Goal: Task Accomplishment & Management: Complete application form

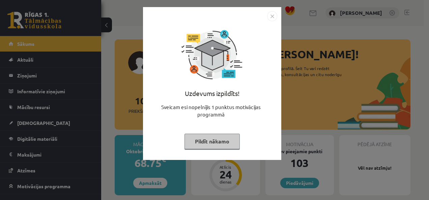
click at [223, 139] on button "Pildīt nākamo" at bounding box center [211, 141] width 55 height 15
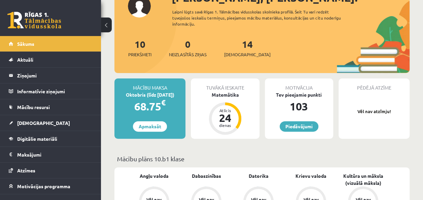
scroll to position [67, 0]
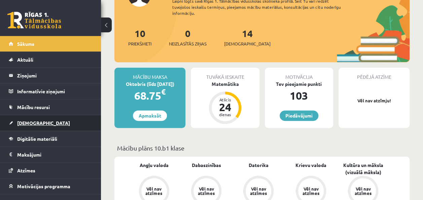
click at [29, 121] on span "[DEMOGRAPHIC_DATA]" at bounding box center [43, 123] width 53 height 6
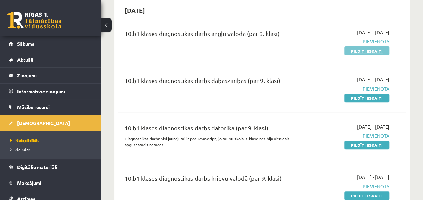
click at [358, 52] on link "Pildīt ieskaiti" at bounding box center [367, 50] width 45 height 9
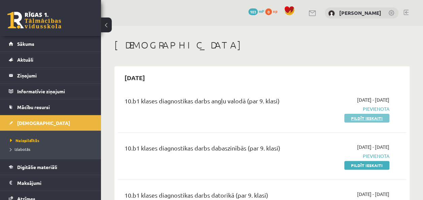
click at [373, 117] on link "Pildīt ieskaiti" at bounding box center [367, 118] width 45 height 9
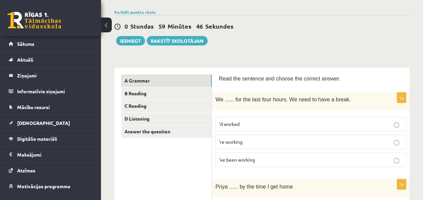
scroll to position [67, 0]
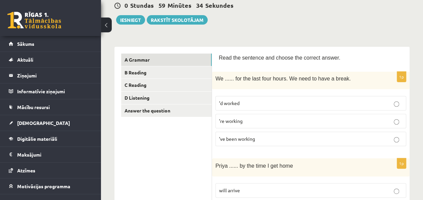
click at [252, 139] on span "’ve been working" at bounding box center [237, 139] width 36 height 6
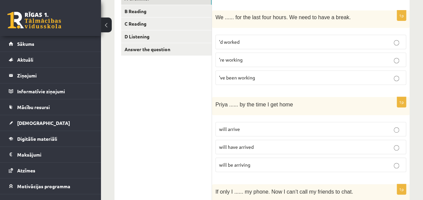
scroll to position [135, 0]
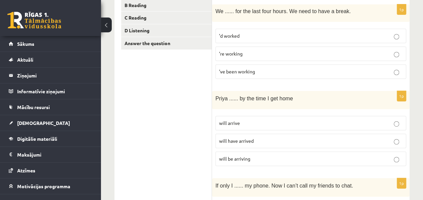
click at [291, 138] on p "will have arrived" at bounding box center [311, 140] width 184 height 7
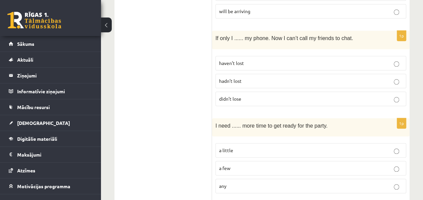
scroll to position [303, 0]
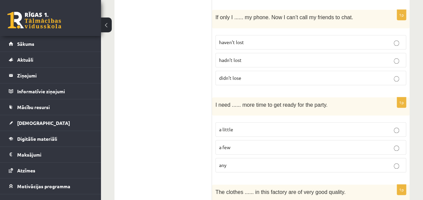
click at [310, 127] on p "a little" at bounding box center [311, 129] width 184 height 7
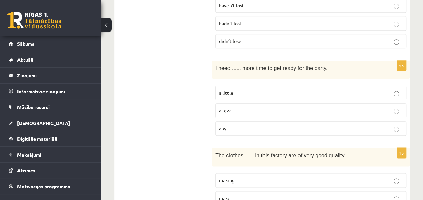
scroll to position [236, 0]
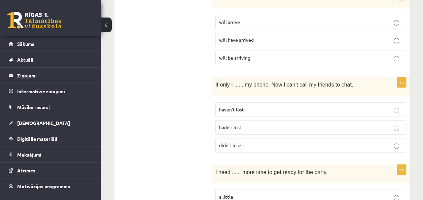
click at [287, 127] on p "hadn’t lost" at bounding box center [311, 127] width 184 height 7
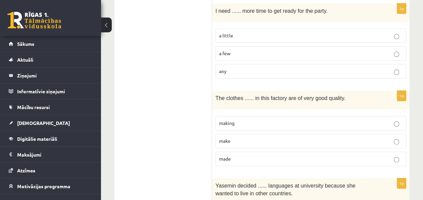
scroll to position [404, 0]
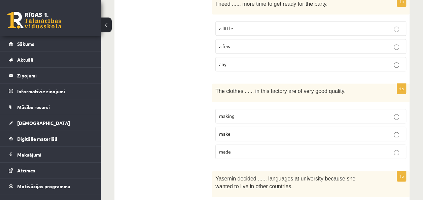
click at [308, 148] on p "made" at bounding box center [311, 151] width 184 height 7
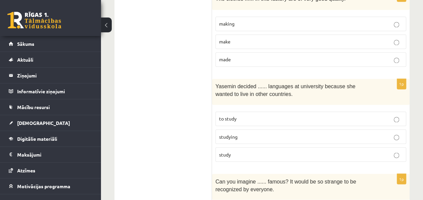
scroll to position [505, 0]
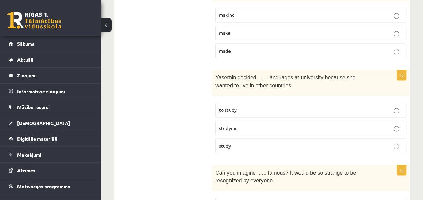
click at [339, 106] on p "to study" at bounding box center [311, 109] width 184 height 7
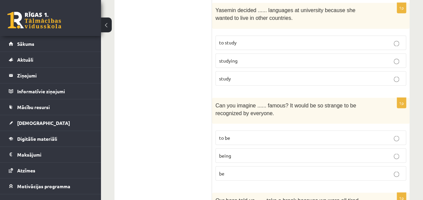
scroll to position [606, 0]
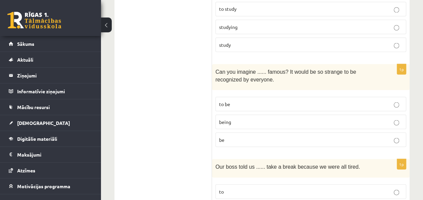
click at [332, 101] on p "to be" at bounding box center [311, 103] width 184 height 7
click at [331, 118] on p "being" at bounding box center [311, 121] width 184 height 7
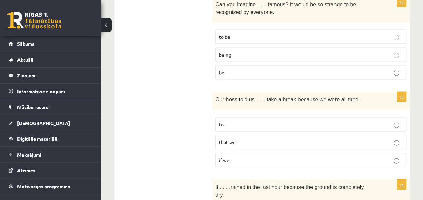
scroll to position [674, 0]
click at [330, 122] on p "to" at bounding box center [311, 124] width 184 height 7
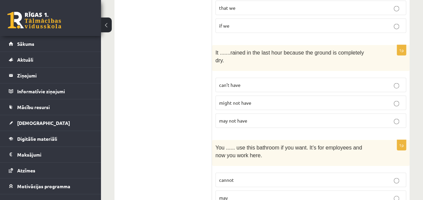
scroll to position [809, 0]
click at [345, 113] on label "may not have" at bounding box center [311, 120] width 191 height 14
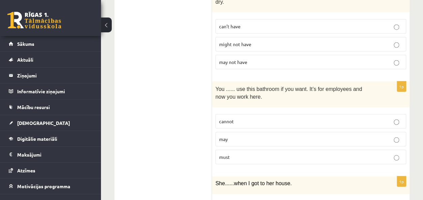
scroll to position [876, 0]
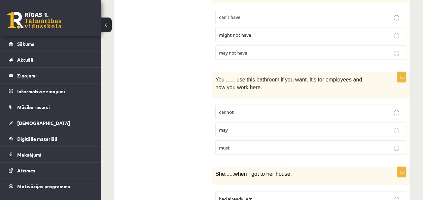
click at [347, 123] on label "may" at bounding box center [311, 130] width 191 height 14
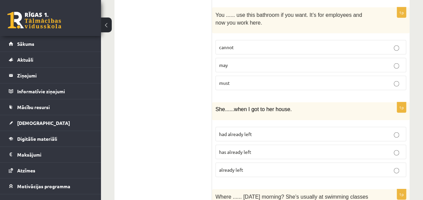
scroll to position [943, 0]
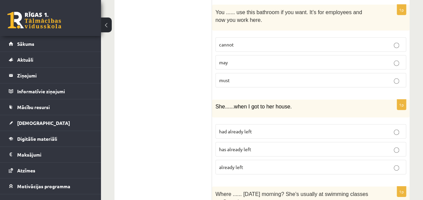
click at [334, 128] on p "had already left" at bounding box center [311, 131] width 184 height 7
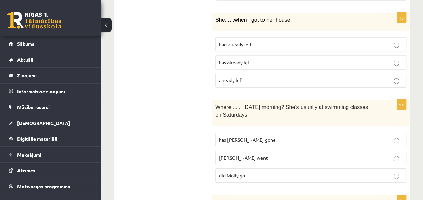
scroll to position [1044, 0]
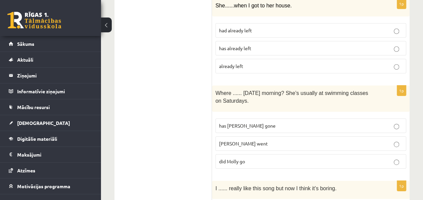
click at [304, 158] on p "did Molly go" at bounding box center [311, 161] width 184 height 7
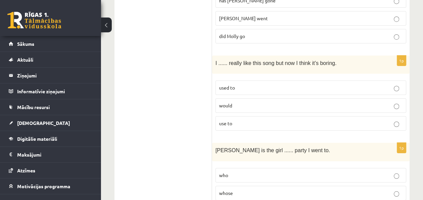
scroll to position [1179, 0]
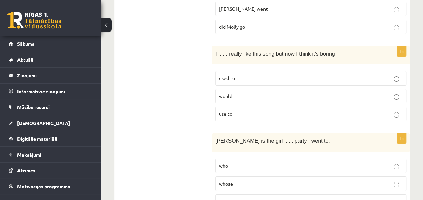
click at [267, 75] on p "used to" at bounding box center [311, 78] width 184 height 7
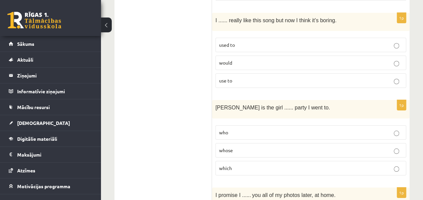
scroll to position [1213, 0]
click at [263, 143] on label "whose" at bounding box center [311, 150] width 191 height 14
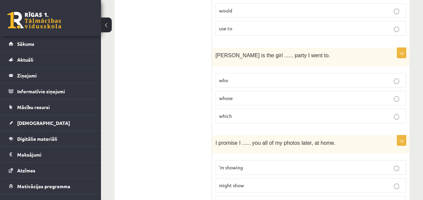
scroll to position [1314, 0]
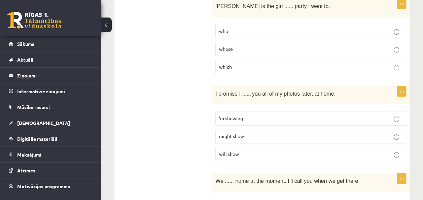
click at [261, 151] on p "will show" at bounding box center [311, 154] width 184 height 7
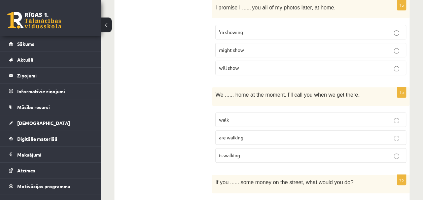
scroll to position [1415, 0]
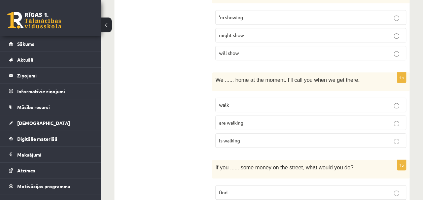
click at [260, 119] on p "are walking" at bounding box center [311, 122] width 184 height 7
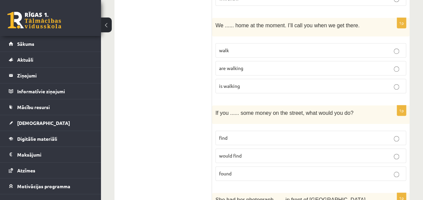
scroll to position [1459, 0]
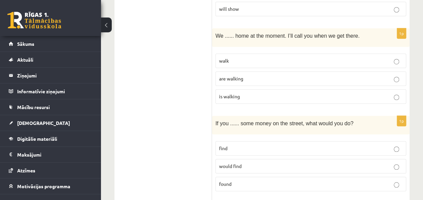
click at [271, 181] on p "found" at bounding box center [311, 184] width 184 height 7
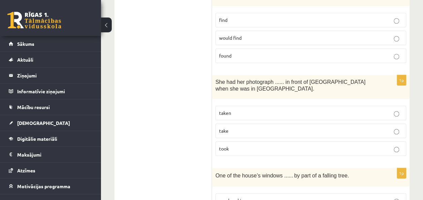
scroll to position [1594, 0]
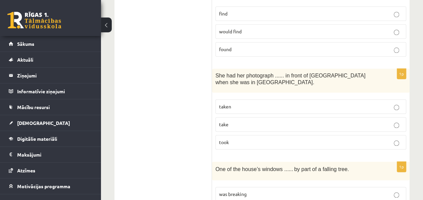
click at [242, 99] on label "taken" at bounding box center [311, 106] width 191 height 14
click at [242, 103] on p "taken" at bounding box center [311, 106] width 184 height 7
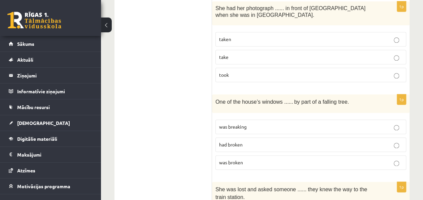
scroll to position [1695, 0]
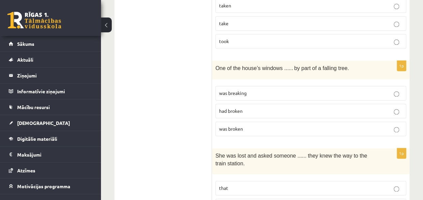
click at [242, 108] on span "had broken" at bounding box center [231, 111] width 24 height 6
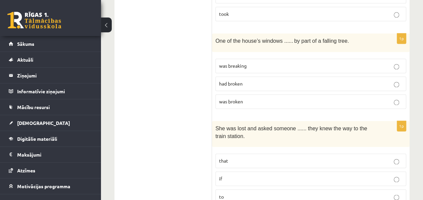
scroll to position [1729, 0]
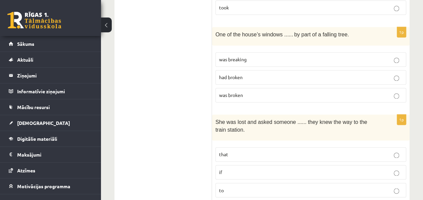
click at [284, 169] on p "if" at bounding box center [311, 172] width 184 height 7
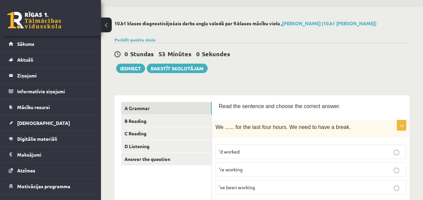
scroll to position [34, 0]
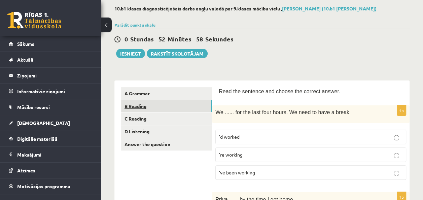
click at [142, 103] on link "B Reading" at bounding box center [166, 106] width 91 height 12
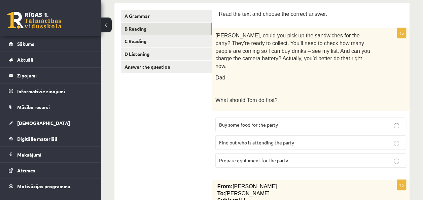
scroll to position [101, 0]
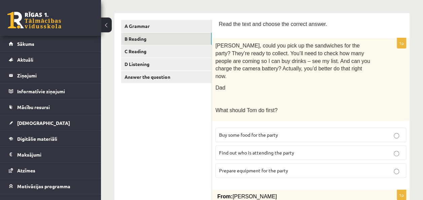
click at [287, 131] on p "Buy some food for the party" at bounding box center [311, 134] width 184 height 7
click at [286, 167] on span "Prepare equipment for the party" at bounding box center [253, 170] width 69 height 6
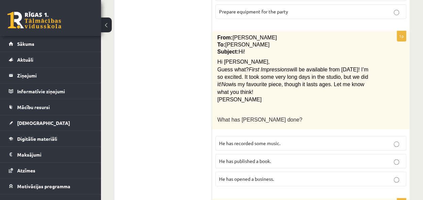
scroll to position [270, 0]
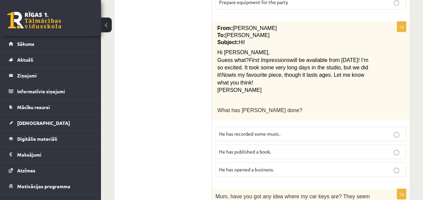
click at [290, 130] on p "He has recorded some music." at bounding box center [311, 133] width 184 height 7
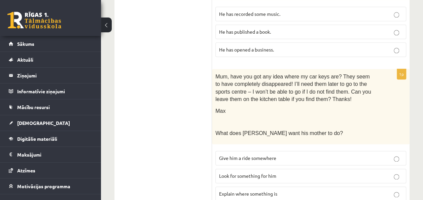
scroll to position [404, 0]
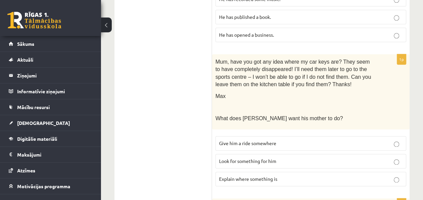
click at [253, 158] on span "Look for something for him" at bounding box center [247, 161] width 57 height 6
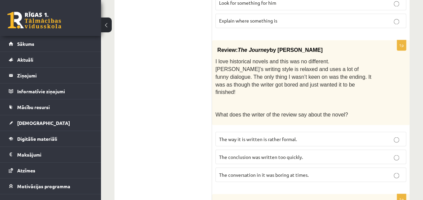
scroll to position [573, 0]
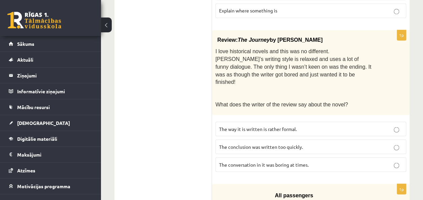
click at [270, 144] on span "The conclusion was written too quickly." at bounding box center [261, 147] width 84 height 6
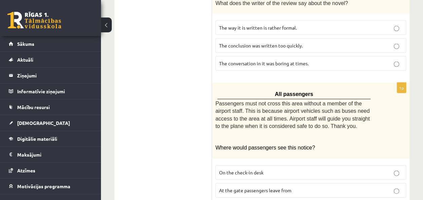
scroll to position [707, 0]
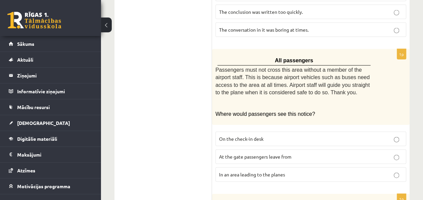
click at [266, 154] on span "At the gate passengers leave from" at bounding box center [255, 157] width 72 height 6
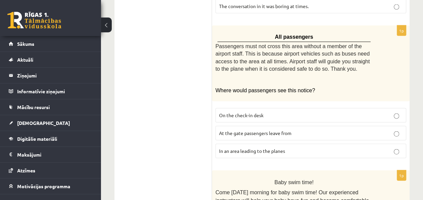
scroll to position [741, 0]
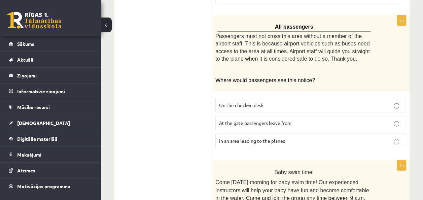
click at [262, 137] on p "In an area leading to the planes" at bounding box center [311, 140] width 184 height 7
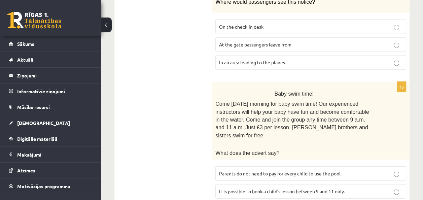
scroll to position [829, 0]
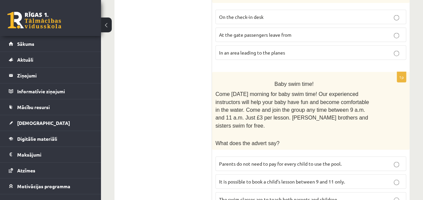
click at [273, 161] on span "Parents do not need to pay for every child to use the pool." at bounding box center [280, 164] width 123 height 6
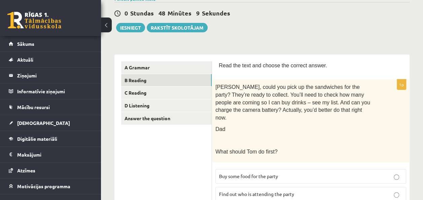
scroll to position [0, 0]
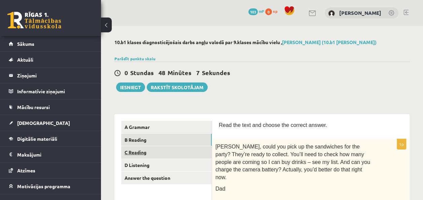
click at [142, 153] on link "C Reading" at bounding box center [166, 152] width 91 height 12
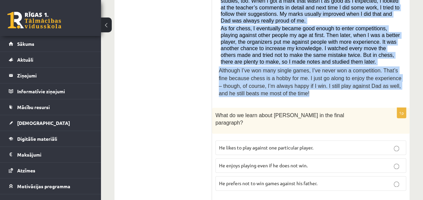
scroll to position [303, 0]
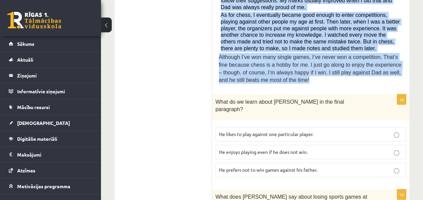
drag, startPoint x: 222, startPoint y: 24, endPoint x: 292, endPoint y: 72, distance: 85.8
drag, startPoint x: 292, startPoint y: 72, endPoint x: 261, endPoint y: 47, distance: 39.8
copy div "By Sam Long, 16 When my dad used to get out the chess board when I was kid, I w…"
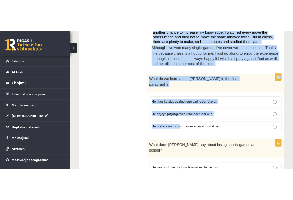
scroll to position [337, 0]
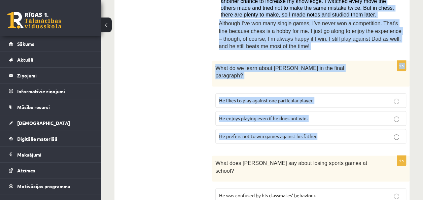
drag, startPoint x: 221, startPoint y: 83, endPoint x: 333, endPoint y: 114, distance: 116.1
click at [333, 114] on form "Read the article about chess and choose the correct answer for each question. P…" at bounding box center [311, 203] width 184 height 838
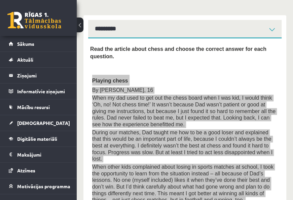
scroll to position [135, 0]
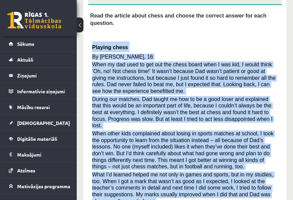
click at [92, 39] on div "Read the article about chess and choose the correct answer for each question. P…" at bounding box center [185, 147] width 190 height 270
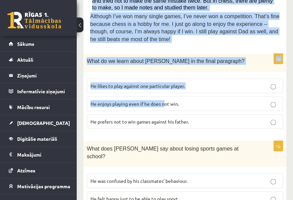
scroll to position [371, 0]
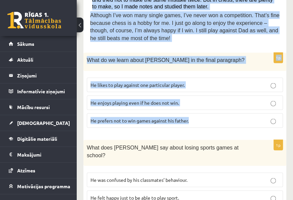
drag, startPoint x: 92, startPoint y: 39, endPoint x: 205, endPoint y: 101, distance: 129.5
click at [205, 101] on form "Read the article about chess and choose the correct answer for each question. P…" at bounding box center [185, 191] width 190 height 831
copy form "Playing chess By Sam Long, 16 When my dad used to get out the chess board when …"
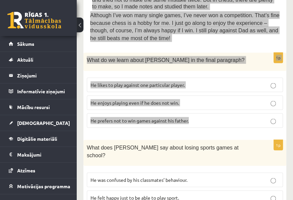
scroll to position [404, 0]
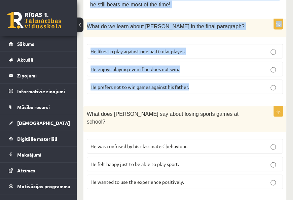
click at [256, 65] on p "He enjoys playing even if he does not win." at bounding box center [185, 68] width 189 height 7
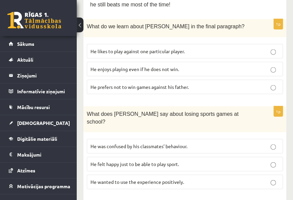
click at [270, 80] on label "He prefers not to win games against his father." at bounding box center [185, 87] width 196 height 14
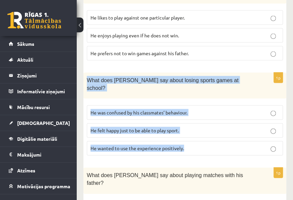
drag, startPoint x: 94, startPoint y: 61, endPoint x: 197, endPoint y: 114, distance: 116.0
click at [197, 114] on div "1p What does Sam say about losing sports games at school? He was confused by hi…" at bounding box center [185, 116] width 203 height 88
copy div "What does Sam say about losing sports games at school? He was confused by his c…"
click at [271, 145] on p "He wanted to use the experience positively." at bounding box center [185, 148] width 189 height 7
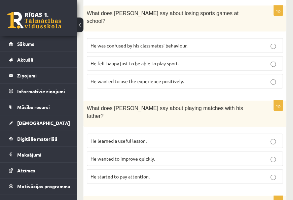
scroll to position [505, 0]
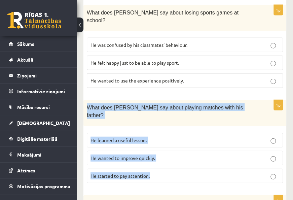
drag, startPoint x: 87, startPoint y: 75, endPoint x: 232, endPoint y: 141, distance: 159.5
click at [232, 141] on div "1p What does Sam say about playing matches with his father? He learned a useful…" at bounding box center [185, 144] width 203 height 88
copy div "What does Sam say about playing matches with his father? He learned a useful le…"
click at [196, 137] on p "He learned a useful lesson." at bounding box center [185, 140] width 189 height 7
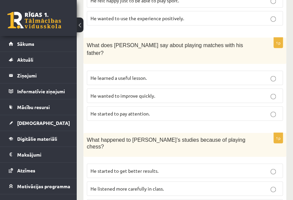
scroll to position [562, 0]
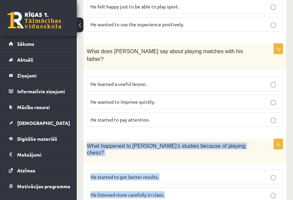
drag, startPoint x: 88, startPoint y: 104, endPoint x: 172, endPoint y: 162, distance: 101.9
click at [172, 162] on div "1p What happened to Sam’s studies because of playing chess? He started to get b…" at bounding box center [185, 182] width 203 height 87
copy div "What happened to Sam’s studies because of playing chess? He started to get bett…"
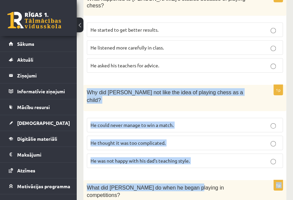
scroll to position [730, 0]
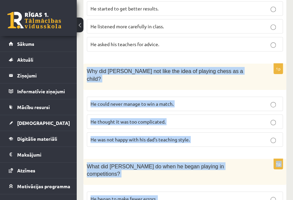
drag, startPoint x: 89, startPoint y: 57, endPoint x: 200, endPoint y: 167, distance: 156.5
copy form "Why did Sam not like the idea of playing chess as a child? He could never manag…"
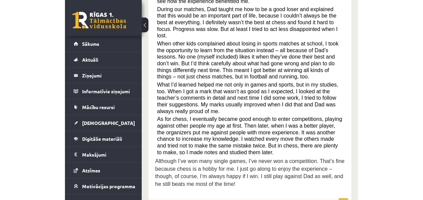
scroll to position [23, 0]
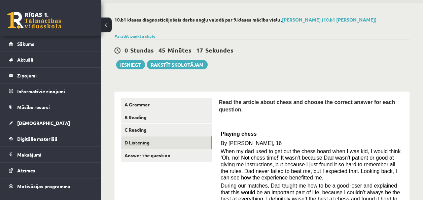
click at [145, 141] on link "D Listening" at bounding box center [166, 142] width 91 height 12
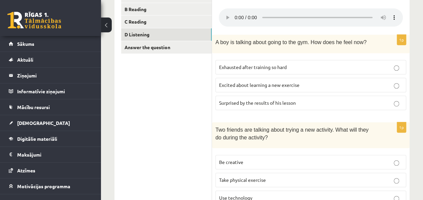
scroll to position [90, 0]
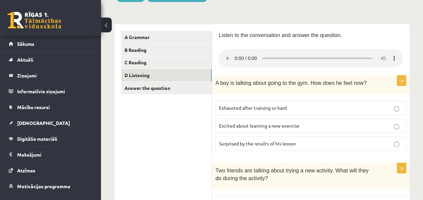
click at [290, 105] on p "Exhausted after training so hard" at bounding box center [311, 107] width 184 height 7
click at [307, 122] on p "Excited about learning a new exercise" at bounding box center [311, 125] width 184 height 7
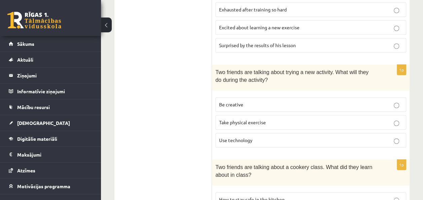
scroll to position [191, 0]
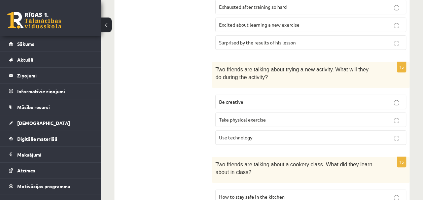
click at [309, 102] on p "Be creative" at bounding box center [311, 101] width 184 height 7
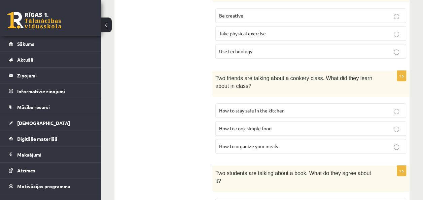
scroll to position [292, 0]
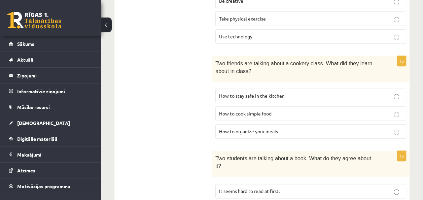
click at [293, 94] on p "How to stay safe in the kitchen" at bounding box center [311, 95] width 184 height 7
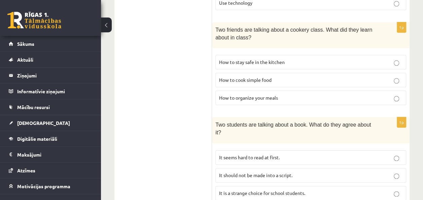
click at [292, 97] on p "How to organize your meals" at bounding box center [311, 97] width 184 height 7
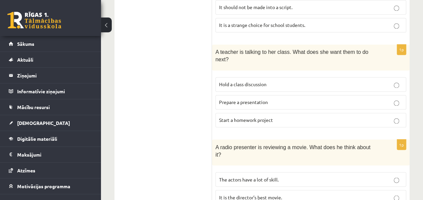
scroll to position [514, 0]
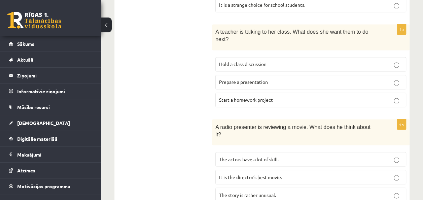
click at [313, 191] on p "The story is rather unusual." at bounding box center [311, 194] width 184 height 7
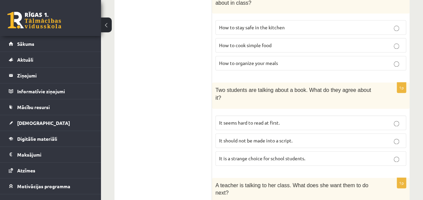
scroll to position [371, 0]
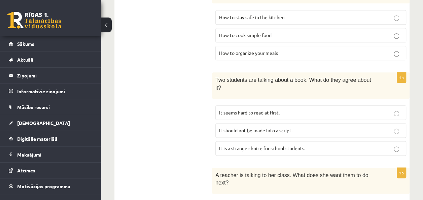
click at [285, 109] on p "It seems hard to read at first." at bounding box center [311, 112] width 184 height 7
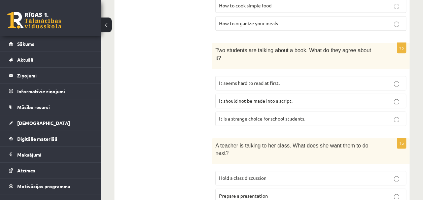
scroll to position [438, 0]
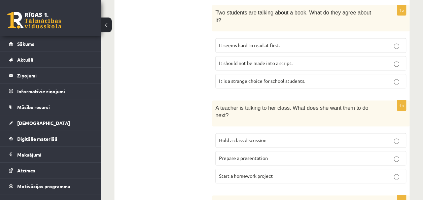
click at [289, 155] on p "Prepare a presentation" at bounding box center [311, 158] width 184 height 7
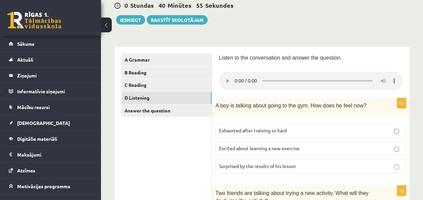
scroll to position [0, 0]
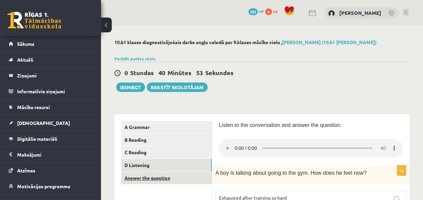
click at [160, 176] on link "Answer the question" at bounding box center [166, 178] width 91 height 12
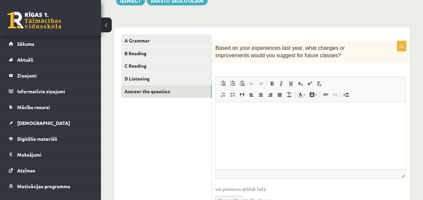
scroll to position [101, 0]
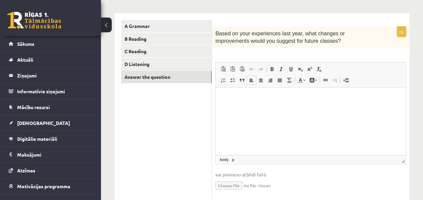
click at [236, 107] on html at bounding box center [311, 97] width 190 height 21
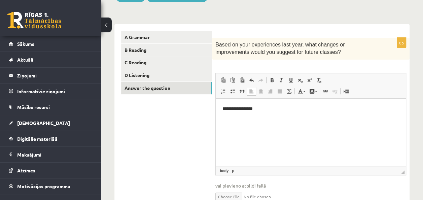
scroll to position [22, 0]
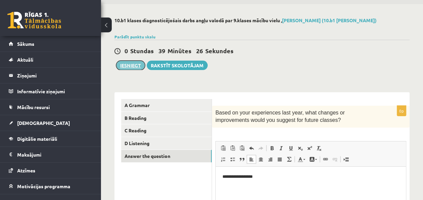
click at [132, 63] on button "Iesniegt" at bounding box center [130, 65] width 29 height 9
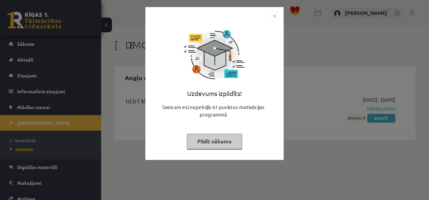
click at [223, 144] on button "Pildīt nākamo" at bounding box center [214, 141] width 55 height 15
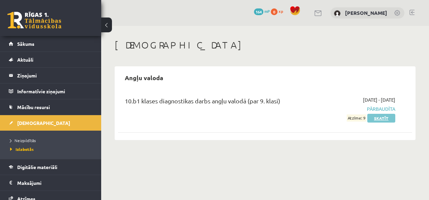
click at [377, 118] on link "Skatīt" at bounding box center [381, 118] width 28 height 9
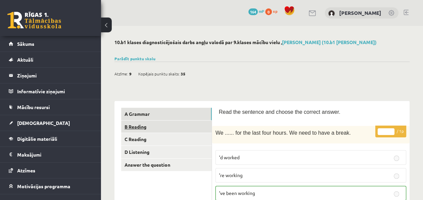
click at [140, 127] on link "B Reading" at bounding box center [166, 127] width 91 height 12
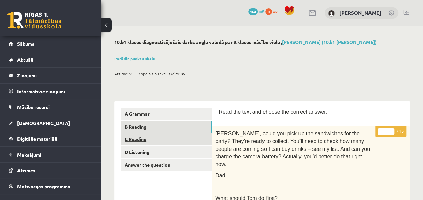
click at [143, 136] on link "C Reading" at bounding box center [166, 139] width 91 height 12
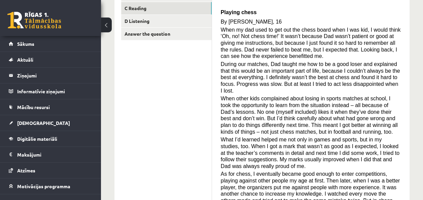
scroll to position [122, 0]
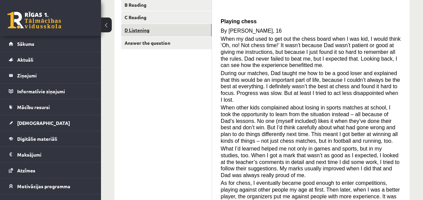
click at [140, 30] on link "D Listening" at bounding box center [166, 30] width 91 height 12
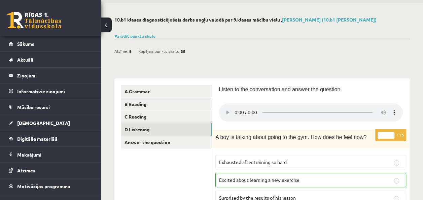
scroll to position [0, 0]
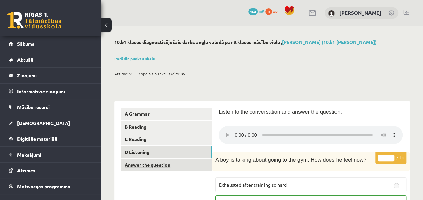
click at [162, 165] on link "Answer the question" at bounding box center [166, 165] width 91 height 12
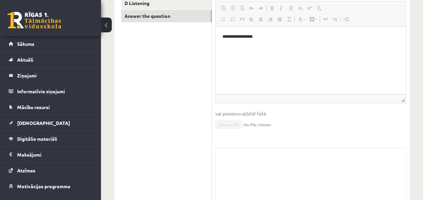
scroll to position [168, 0]
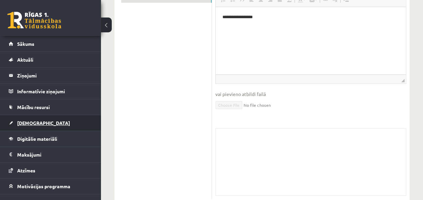
click at [32, 120] on span "[DEMOGRAPHIC_DATA]" at bounding box center [43, 123] width 53 height 6
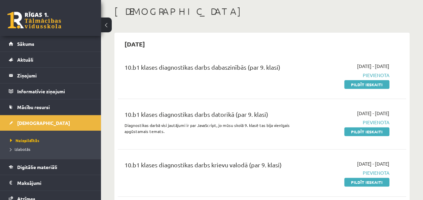
scroll to position [34, 0]
click at [355, 84] on link "Pildīt ieskaiti" at bounding box center [367, 84] width 45 height 9
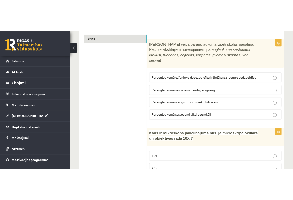
scroll to position [101, 0]
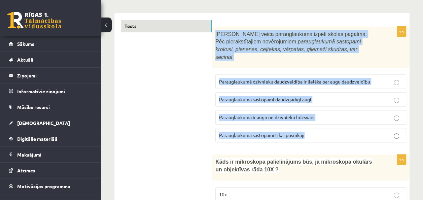
drag, startPoint x: 216, startPoint y: 33, endPoint x: 319, endPoint y: 122, distance: 136.9
click at [319, 122] on div "1p [PERSON_NAME] veica parauglaukuma izpēti skolas pagalmā. Pēc pierakstītajiem…" at bounding box center [311, 87] width 198 height 121
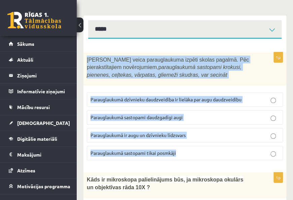
click at [211, 134] on p "Parauglaukumā ir augu un dzīvnieku līdzsvars" at bounding box center [185, 135] width 189 height 7
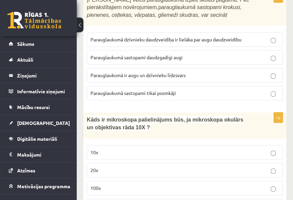
scroll to position [202, 0]
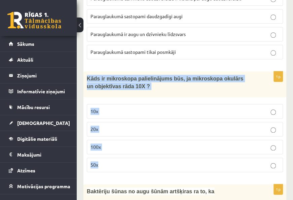
drag, startPoint x: 87, startPoint y: 75, endPoint x: 169, endPoint y: 161, distance: 118.9
click at [169, 161] on div "1p Kāds ir mikroskopa palielinājums būs, ja mikroskopa okulārs un objektīvas rā…" at bounding box center [185, 124] width 203 height 106
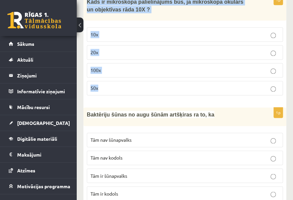
scroll to position [303, 0]
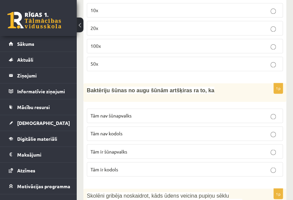
click at [134, 97] on div "Baktēriju šūnas no augu šūnām artšķiras ra to, ka" at bounding box center [185, 92] width 203 height 18
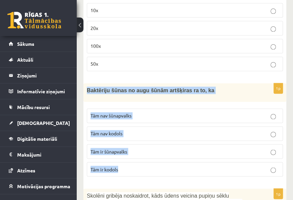
drag, startPoint x: 86, startPoint y: 88, endPoint x: 161, endPoint y: 164, distance: 106.7
click at [161, 164] on div "1p Baktēriju šūnas no augu šūnām artšķiras ra to, ka Tām nav šūnapvalks Tām nav…" at bounding box center [185, 132] width 203 height 98
click at [162, 130] on p "Tām nav kodols" at bounding box center [185, 133] width 189 height 7
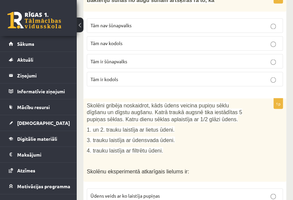
scroll to position [404, 0]
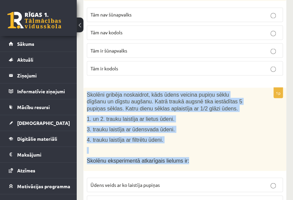
drag, startPoint x: 88, startPoint y: 89, endPoint x: 186, endPoint y: 156, distance: 119.0
click at [186, 156] on div "Skolēni gribēja noskaidrot, kāds ūdens veicina pupiņu sēklu dīgšanu un dīgstu a…" at bounding box center [185, 130] width 203 height 84
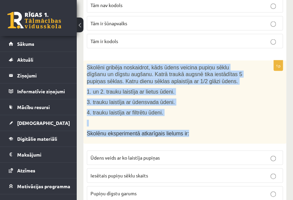
scroll to position [472, 0]
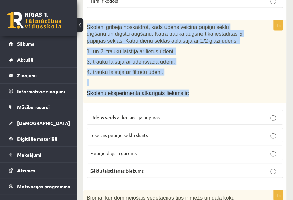
click at [90, 25] on span "Skolēni gribēja noskaidrot, kāds ūdens veicina pupiņu sēklu dīgšanu un dīgstu a…" at bounding box center [165, 34] width 156 height 20
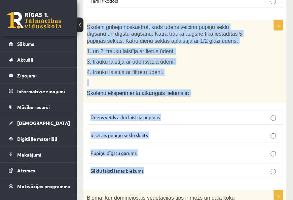
drag, startPoint x: 87, startPoint y: 25, endPoint x: 185, endPoint y: 166, distance: 171.9
click at [185, 166] on div "1p Skolēni gribēja noskaidrot, kāds ūdens veicina pupiņu sēklu dīgšanu un dīgst…" at bounding box center [185, 102] width 203 height 164
click at [195, 150] on p "Pupiņu dīgstu garums" at bounding box center [185, 153] width 189 height 7
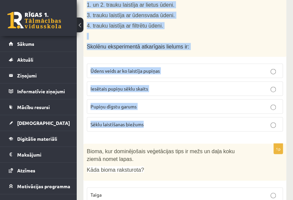
scroll to position [573, 0]
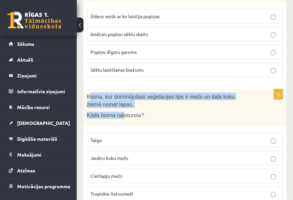
drag, startPoint x: 90, startPoint y: 94, endPoint x: 121, endPoint y: 105, distance: 33.2
click at [121, 105] on div "Bioma, kur dominējošais veģetācijas tips ir mežs un daļa koku ziemā nomet lapas…" at bounding box center [185, 107] width 203 height 37
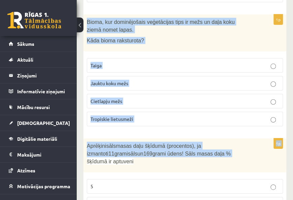
scroll to position [674, 0]
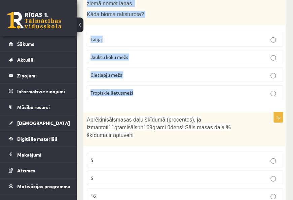
drag, startPoint x: 121, startPoint y: 105, endPoint x: 178, endPoint y: 92, distance: 59.2
click at [178, 92] on div "1p Bioma, kur dominējošais veģetācijas tips ir mežs un daļa koku ziemā nomet la…" at bounding box center [185, 46] width 203 height 117
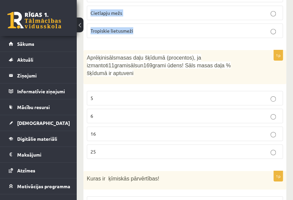
scroll to position [741, 0]
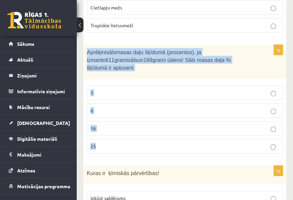
drag, startPoint x: 88, startPoint y: 46, endPoint x: 259, endPoint y: 127, distance: 189.6
click at [259, 127] on div "1p Aprēķini sāls masas daļu šķīdumā (procentos), ja izmantoti 11 grami sāls un …" at bounding box center [185, 102] width 203 height 114
click at [274, 107] on p "6" at bounding box center [185, 110] width 189 height 7
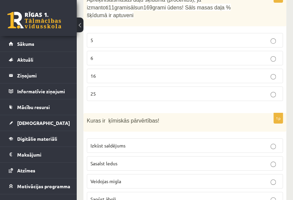
scroll to position [809, 0]
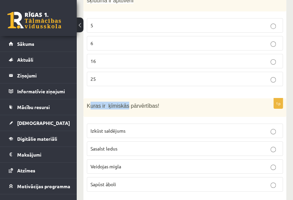
drag, startPoint x: 89, startPoint y: 92, endPoint x: 123, endPoint y: 100, distance: 35.2
click at [123, 100] on div "Kuras ir ķīmiskās pārvērtības!" at bounding box center [185, 107] width 203 height 19
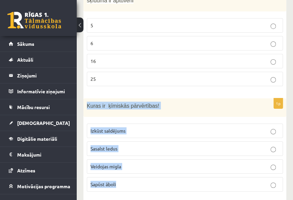
drag, startPoint x: 123, startPoint y: 100, endPoint x: 158, endPoint y: 168, distance: 76.8
click at [158, 168] on div "1p Kuras ir ķīmiskās pārvērtības! Izkūst saldējums Sasalst ledus Veidojas migla…" at bounding box center [185, 147] width 203 height 99
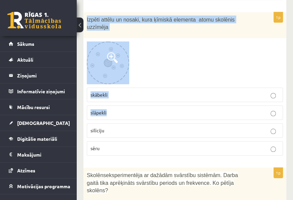
scroll to position [1011, 0]
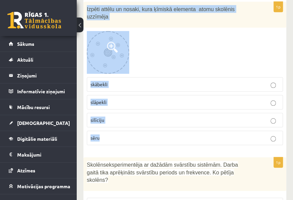
drag, startPoint x: 86, startPoint y: 61, endPoint x: 137, endPoint y: 110, distance: 71.0
click at [137, 110] on div "1p Izpēti attēlu un nosaki, kura ķīmiskā elementa atomu skolēnis uzzīmēja skābe…" at bounding box center [185, 76] width 203 height 149
click at [251, 74] on fieldset "skābekli slāpekli silīciju sēru" at bounding box center [185, 110] width 196 height 73
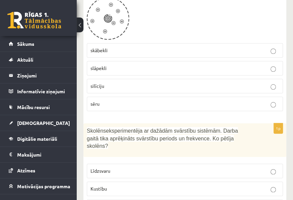
scroll to position [1078, 0]
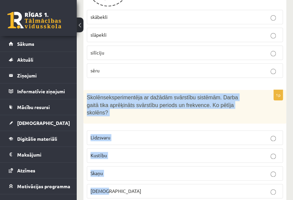
drag, startPoint x: 88, startPoint y: 73, endPoint x: 264, endPoint y: 160, distance: 196.8
click at [264, 160] on div "1p Skolēns eksperimentēja ar dažādām svārstību sistēmām. Darba gaitā tika aprēķ…" at bounding box center [185, 147] width 203 height 114
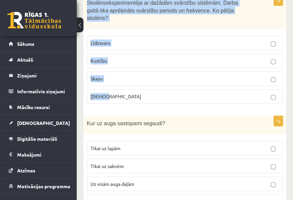
scroll to position [1179, 0]
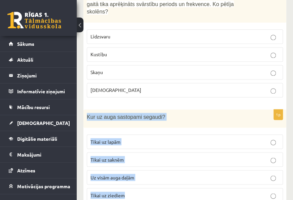
drag, startPoint x: 87, startPoint y: 85, endPoint x: 150, endPoint y: 161, distance: 98.6
click at [150, 161] on div "1p Kur uz auga sastopami segaudi? Tikai uz lapām Tikai uz saknēm Uz visām auga …" at bounding box center [185, 158] width 203 height 99
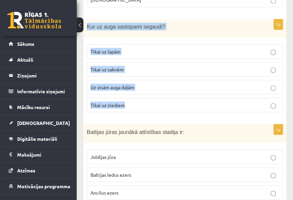
scroll to position [1280, 0]
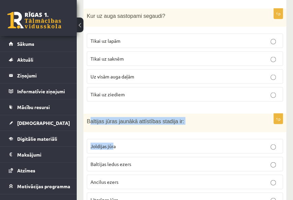
drag, startPoint x: 90, startPoint y: 88, endPoint x: 114, endPoint y: 100, distance: 26.8
click at [114, 114] on div "1p Baltijas jūras jaunākā attīstības stadija ir: Joldijas jūra Baltijas ledus e…" at bounding box center [185, 163] width 203 height 99
click at [92, 114] on div "Baltijas jūras jaunākā attīstības stadija ir:" at bounding box center [185, 123] width 203 height 19
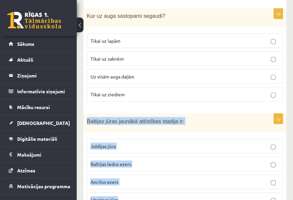
drag, startPoint x: 86, startPoint y: 87, endPoint x: 139, endPoint y: 162, distance: 91.8
click at [139, 162] on div "1p Baltijas jūras jaunākā attīstības stadija ir: Joldijas jūra Baltijas ledus e…" at bounding box center [185, 163] width 203 height 99
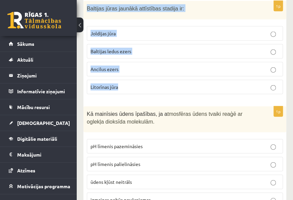
scroll to position [1415, 0]
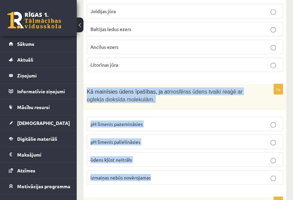
drag, startPoint x: 86, startPoint y: 57, endPoint x: 200, endPoint y: 136, distance: 138.7
click at [200, 136] on div "1p Kā mainīsies ūdens īpašības, ja a tmosfēras ūdens tvaiki reaģē ar oglekļa di…" at bounding box center [185, 137] width 203 height 106
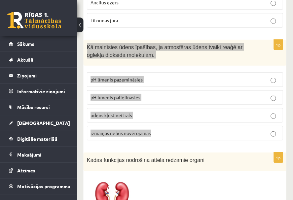
scroll to position [1445, 0]
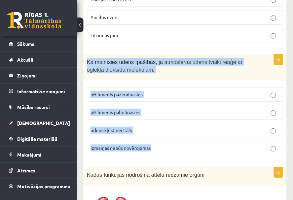
click at [171, 91] on p "pH līmenis pazemināsies" at bounding box center [185, 94] width 189 height 7
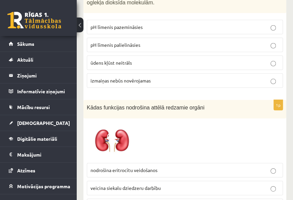
scroll to position [1546, 0]
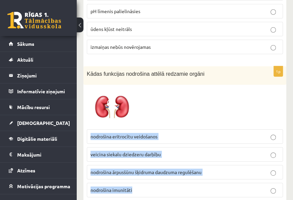
drag, startPoint x: 86, startPoint y: 99, endPoint x: 143, endPoint y: 156, distance: 80.3
click at [143, 156] on div "1p Kādas funkcijas nodrošina attēlā redzamie orgāni nodrošina eritrocītu veidoš…" at bounding box center [185, 134] width 203 height 136
copy fieldset "nodrošina eritrocītu veidošanos veicina siekalu dziedzeru darbību nodrošina ārp…"
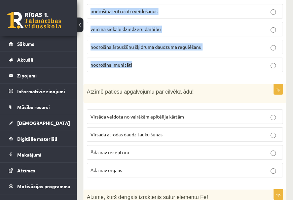
scroll to position [1674, 0]
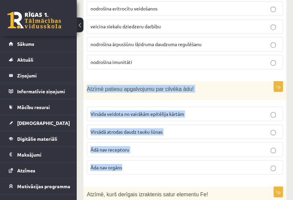
drag, startPoint x: 87, startPoint y: 54, endPoint x: 162, endPoint y: 126, distance: 103.9
click at [162, 126] on div "1p Atzīmē patiesu apgalvojumu par cilvēka ādu! Virsāda veidota no vairākām epit…" at bounding box center [185, 131] width 203 height 99
click at [270, 110] on p "Virsāda veidota no vairākām epitēlija kārtām" at bounding box center [185, 113] width 189 height 7
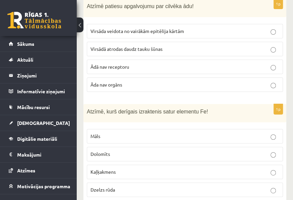
scroll to position [1808, 0]
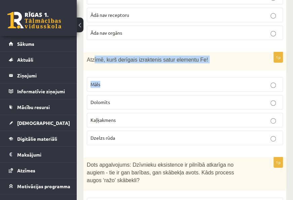
drag, startPoint x: 94, startPoint y: 22, endPoint x: 147, endPoint y: 43, distance: 56.7
click at [147, 52] on div "1p Atzīmē, kurš derīgais izraktenis satur elementu Fe! Māls Dolomīts Kaļķakmens…" at bounding box center [185, 101] width 203 height 99
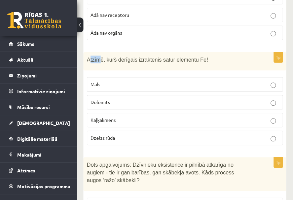
drag, startPoint x: 89, startPoint y: 19, endPoint x: 98, endPoint y: 25, distance: 11.5
click at [98, 56] on p "Atzīmē, kurš derīgais izraktenis satur elementu Fe!" at bounding box center [168, 60] width 163 height 8
drag, startPoint x: 98, startPoint y: 25, endPoint x: 89, endPoint y: 22, distance: 9.9
click at [89, 57] on span "Atzīmē, kurš derīgais izraktenis satur elementu Fe!" at bounding box center [147, 60] width 121 height 6
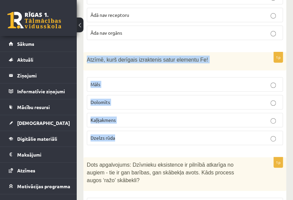
drag, startPoint x: 88, startPoint y: 22, endPoint x: 141, endPoint y: 93, distance: 89.7
click at [141, 93] on div "1p Atzīmē, kurš derīgais izraktenis satur elementu Fe! Māls Dolomīts Kaļķakmens…" at bounding box center [185, 101] width 203 height 99
click at [191, 134] on p "Dzelzs rūda" at bounding box center [185, 137] width 189 height 7
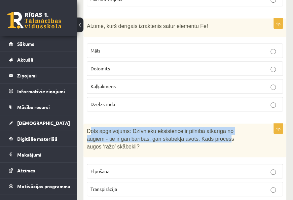
drag, startPoint x: 89, startPoint y: 93, endPoint x: 186, endPoint y: 108, distance: 97.9
click at [188, 124] on div "Dots apgalvojums: Dzīvnieku eksistence ir pilnībā atkarīga no augiem - tie ir g…" at bounding box center [185, 141] width 203 height 34
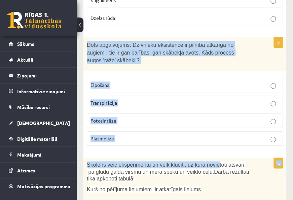
scroll to position [1943, 0]
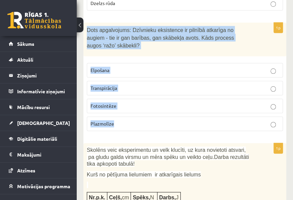
drag, startPoint x: 89, startPoint y: 92, endPoint x: 233, endPoint y: 79, distance: 144.4
click at [233, 79] on div "1p Dots apgalvojums: Dzīvnieku eksistence ir pilnībā atkarīga no augiem - tie i…" at bounding box center [185, 80] width 203 height 114
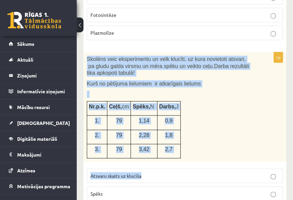
scroll to position [2044, 0]
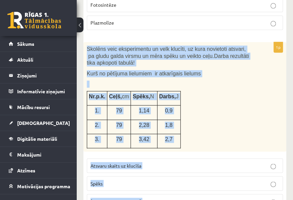
drag, startPoint x: 87, startPoint y: 102, endPoint x: 196, endPoint y: 172, distance: 129.2
click at [196, 172] on div "1p Skolēns veic eksperimentu un velk klucīti, uz kura novietoti atsvari, pa glu…" at bounding box center [185, 137] width 203 height 190
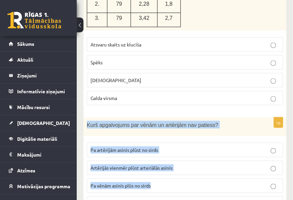
scroll to position [2179, 0]
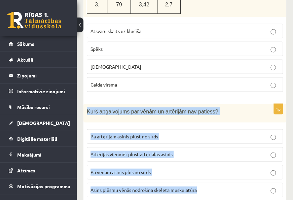
drag, startPoint x: 86, startPoint y: 96, endPoint x: 211, endPoint y: 143, distance: 133.9
click at [211, 143] on div "1p Kurš apgalvojums par vēnām un artērijām nav patiess? Pa artērijām asinis plū…" at bounding box center [185, 153] width 203 height 99
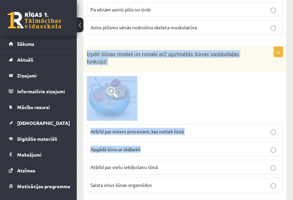
scroll to position [2347, 0]
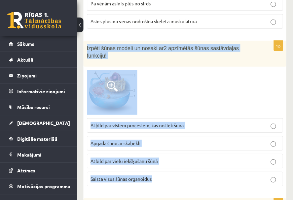
drag, startPoint x: 86, startPoint y: 67, endPoint x: 191, endPoint y: 119, distance: 116.9
click at [191, 119] on div "1p Izpēti šūnas modeli un nosaki ar 2 apzīmētās šūnas sastāvdaļas funkciju! Atb…" at bounding box center [185, 116] width 203 height 151
click at [231, 115] on fieldset "Atbild par visiem procesiem, kas notiek šūnā Apgādā šūnu ar skābekli Atbild par…" at bounding box center [185, 151] width 196 height 73
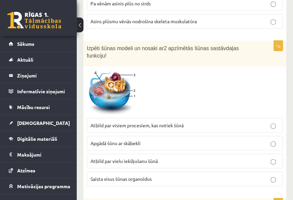
click at [268, 122] on p "Atbild par visiem procesiem, kas notiek šūnā" at bounding box center [185, 125] width 189 height 7
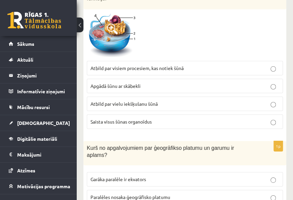
scroll to position [2415, 0]
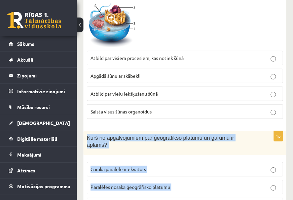
drag, startPoint x: 87, startPoint y: 80, endPoint x: 210, endPoint y: 153, distance: 142.8
click at [210, 153] on div "1p Kurš no apgalvojumiem par ģeogrāfikso platumu un garumu ir aplams? Garāka pa…" at bounding box center [185, 183] width 203 height 104
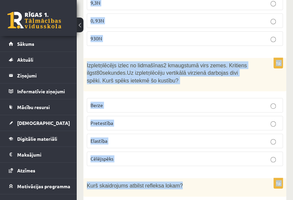
scroll to position [2718, 0]
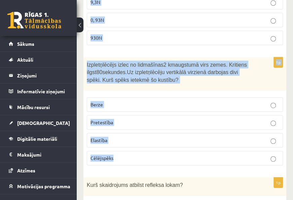
drag, startPoint x: 88, startPoint y: 83, endPoint x: 188, endPoint y: 102, distance: 102.1
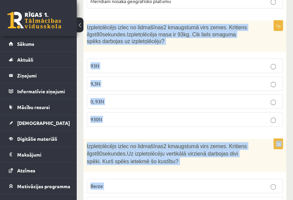
scroll to position [2651, 0]
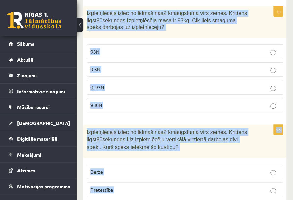
click at [260, 125] on div "Izpletņlēcējs izlec no lidmašīnas 2 km augstumā virs zemes. Kritiens ilgst 80 s…" at bounding box center [185, 142] width 203 height 34
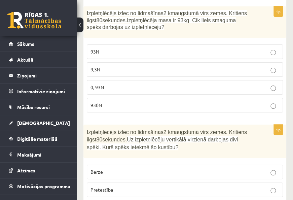
click at [278, 186] on p "Pretestība" at bounding box center [185, 189] width 189 height 7
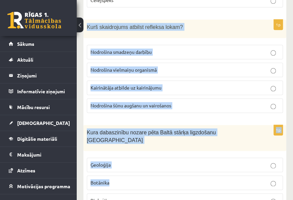
scroll to position [2886, 0]
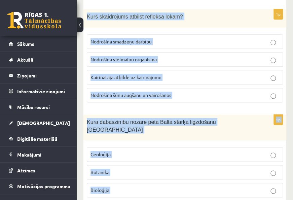
drag, startPoint x: 84, startPoint y: 51, endPoint x: 187, endPoint y: 126, distance: 127.4
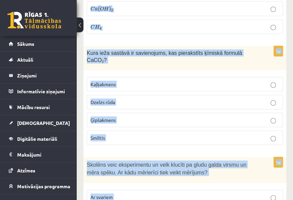
scroll to position [3223, 0]
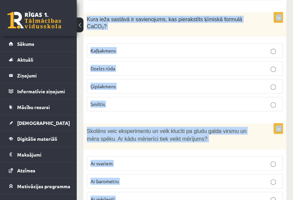
drag, startPoint x: 87, startPoint y: 57, endPoint x: 186, endPoint y: 139, distance: 129.0
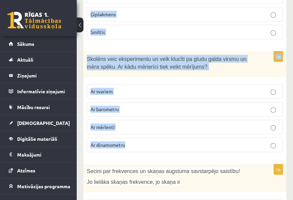
scroll to position [3297, 0]
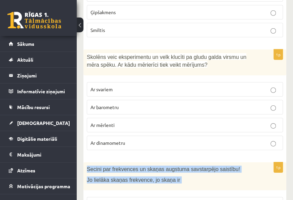
drag, startPoint x: 87, startPoint y: 81, endPoint x: 252, endPoint y: 165, distance: 185.2
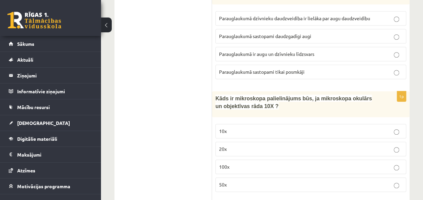
scroll to position [0, 0]
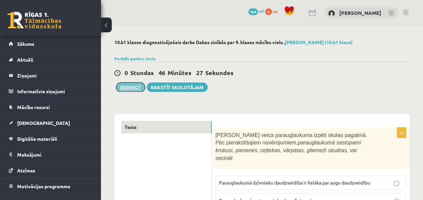
click at [125, 87] on button "Iesniegt" at bounding box center [130, 87] width 29 height 9
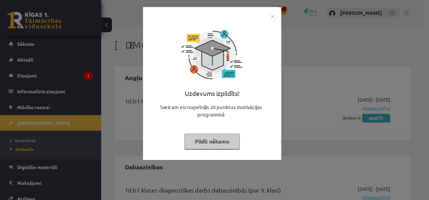
click at [221, 142] on button "Pildīt nākamo" at bounding box center [211, 141] width 55 height 15
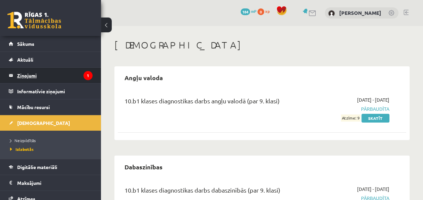
click at [75, 78] on legend "Ziņojumi 1" at bounding box center [54, 75] width 75 height 15
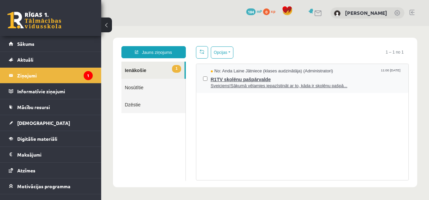
click at [235, 81] on span "R1TV skolēnu pašpārvalde" at bounding box center [306, 78] width 191 height 8
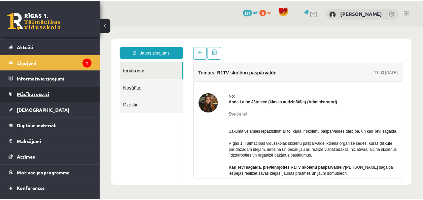
scroll to position [24, 0]
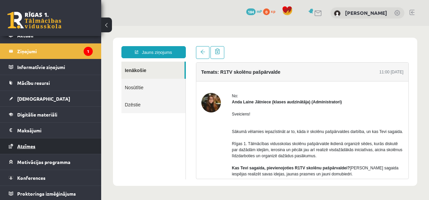
click at [27, 145] on span "Atzīmes" at bounding box center [26, 146] width 18 height 6
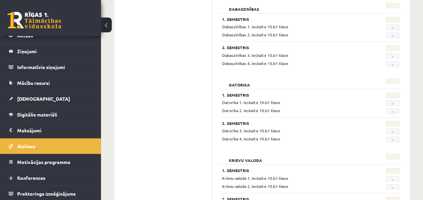
scroll to position [109, 0]
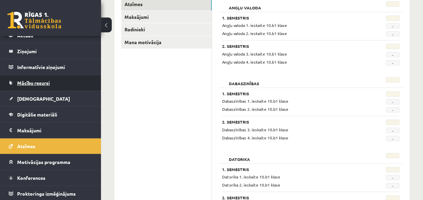
click at [42, 82] on span "Mācību resursi" at bounding box center [33, 83] width 33 height 6
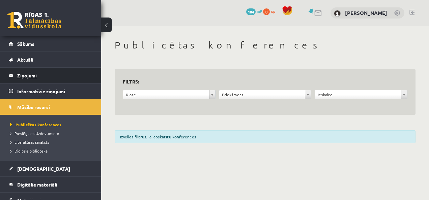
click at [27, 76] on legend "Ziņojumi 1" at bounding box center [54, 75] width 75 height 15
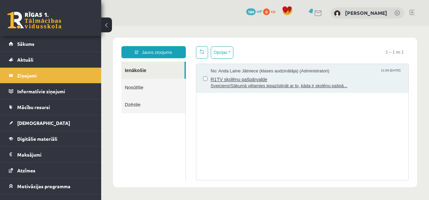
click at [257, 78] on span "R1TV skolēnu pašpārvalde" at bounding box center [306, 78] width 191 height 8
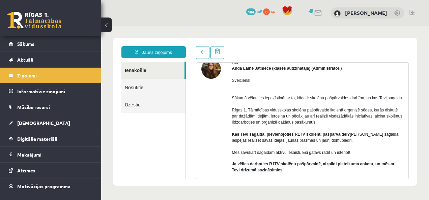
click at [208, 70] on img at bounding box center [211, 69] width 20 height 20
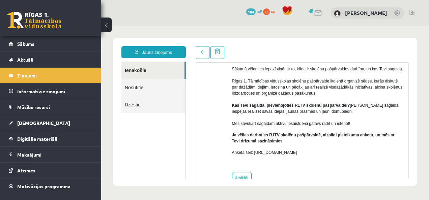
scroll to position [67, 0]
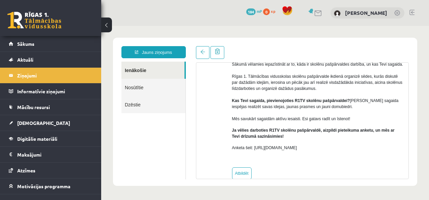
drag, startPoint x: 253, startPoint y: 148, endPoint x: 321, endPoint y: 146, distance: 68.1
click at [321, 146] on p "Anketa šeit: https://forms.gle/KiGbehqJisokGurV9" at bounding box center [317, 148] width 171 height 6
copy p "https://forms.gle/KiGbehqJisokGurV9"
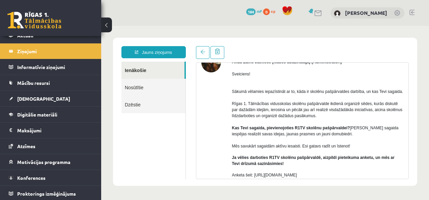
scroll to position [0, 0]
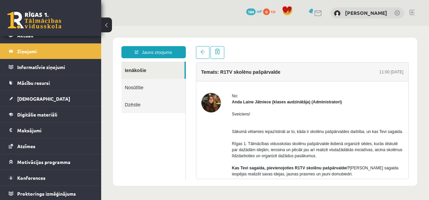
drag, startPoint x: 204, startPoint y: 128, endPoint x: 199, endPoint y: 129, distance: 4.5
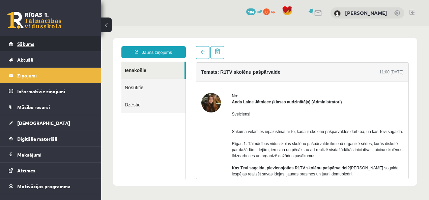
click at [28, 43] on span "Sākums" at bounding box center [25, 44] width 17 height 6
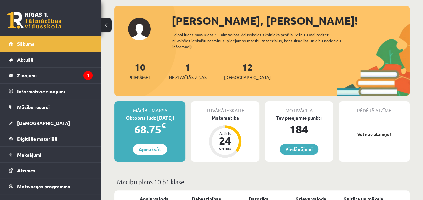
scroll to position [67, 0]
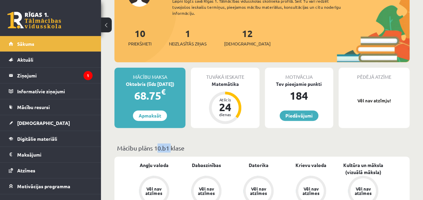
drag, startPoint x: 155, startPoint y: 147, endPoint x: 168, endPoint y: 148, distance: 13.8
click at [168, 148] on p "Mācību plāns 10.b1 klase" at bounding box center [262, 148] width 290 height 9
copy p "10.b1"
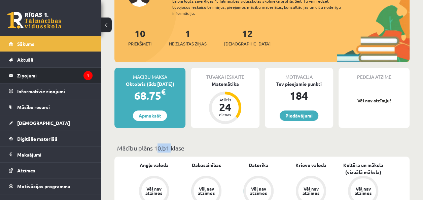
click at [31, 73] on legend "Ziņojumi 1" at bounding box center [54, 75] width 75 height 15
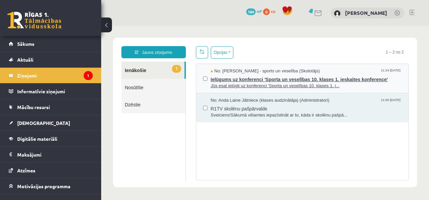
click at [292, 78] on span "Ielūgums uz konferenci 'Sporta un veselības 10. klases 1. ieskaites konference'" at bounding box center [306, 78] width 191 height 8
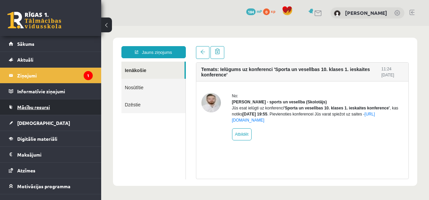
click at [30, 104] on span "Mācību resursi" at bounding box center [33, 107] width 33 height 6
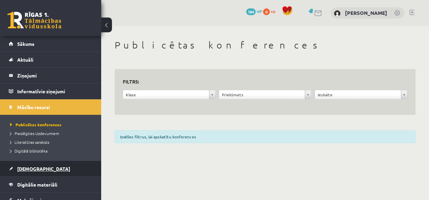
click at [34, 166] on span "[DEMOGRAPHIC_DATA]" at bounding box center [43, 169] width 53 height 6
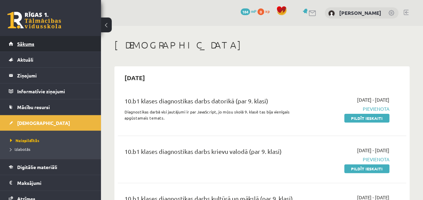
click at [24, 45] on span "Sākums" at bounding box center [25, 44] width 17 height 6
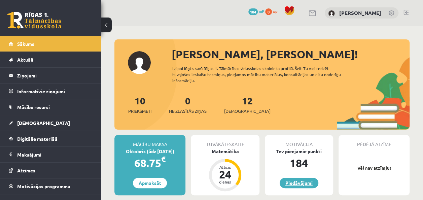
click at [294, 181] on link "Piedāvājumi" at bounding box center [299, 183] width 39 height 10
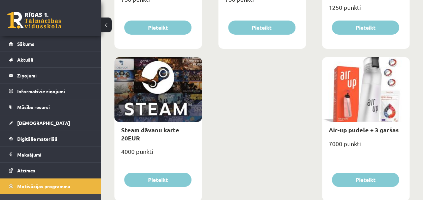
scroll to position [1106, 0]
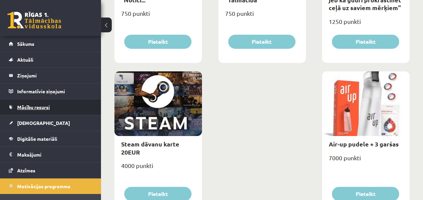
click at [32, 109] on span "Mācību resursi" at bounding box center [33, 107] width 33 height 6
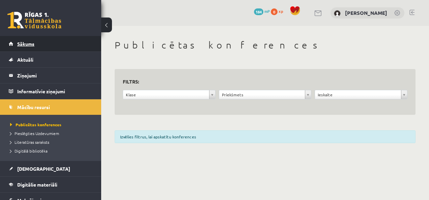
click at [24, 44] on span "Sākums" at bounding box center [25, 44] width 17 height 6
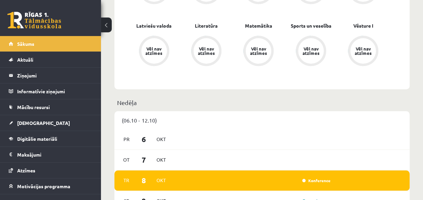
scroll to position [371, 0]
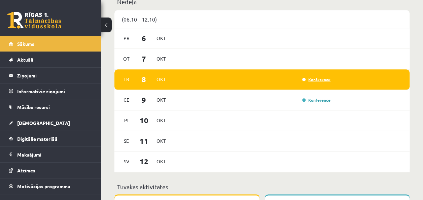
click at [318, 80] on link "Konference" at bounding box center [317, 79] width 28 height 5
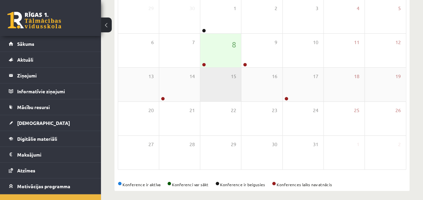
scroll to position [121, 0]
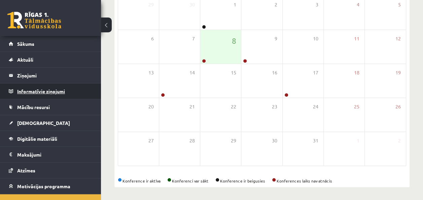
click at [52, 90] on legend "Informatīvie ziņojumi 0" at bounding box center [54, 91] width 75 height 15
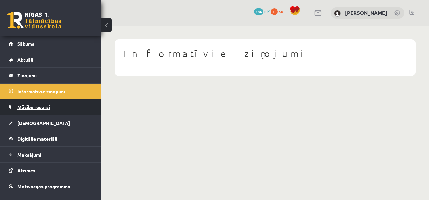
click at [49, 104] on span "Mācību resursi" at bounding box center [33, 107] width 33 height 6
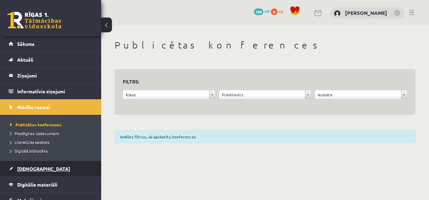
click at [33, 166] on span "[DEMOGRAPHIC_DATA]" at bounding box center [43, 169] width 53 height 6
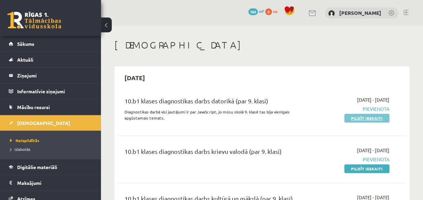
click at [369, 116] on link "Pildīt ieskaiti" at bounding box center [367, 118] width 45 height 9
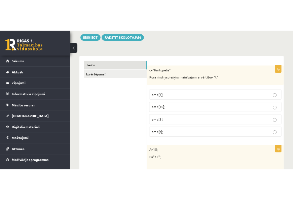
scroll to position [101, 0]
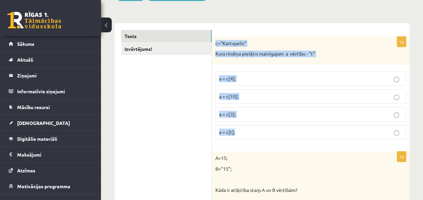
drag, startPoint x: 214, startPoint y: 42, endPoint x: 297, endPoint y: 128, distance: 119.6
click at [297, 128] on div "1p c="Kartupelis" Kura rindiņa piešķirs mainīgajam a vērtību - "t" a = c[4]; a …" at bounding box center [311, 91] width 198 height 108
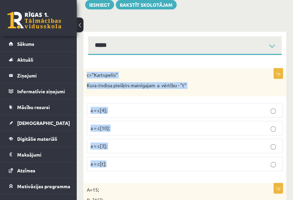
click at [169, 145] on p "a = c[3];" at bounding box center [185, 145] width 189 height 7
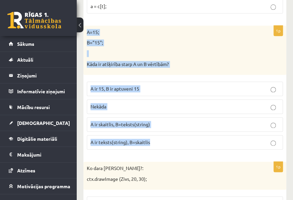
scroll to position [270, 0]
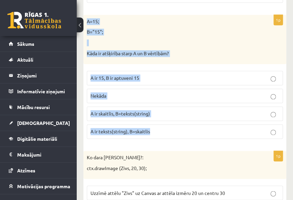
drag, startPoint x: 86, startPoint y: 88, endPoint x: 198, endPoint y: 141, distance: 124.2
click at [198, 141] on div "1p A=15; B="15"; Kāda ir atšķirība starp A un B vērtībām? A ir 15, B ir aptuven…" at bounding box center [185, 79] width 203 height 129
click at [168, 110] on p "A ir skaitlis, B=teksts(string)" at bounding box center [185, 113] width 189 height 7
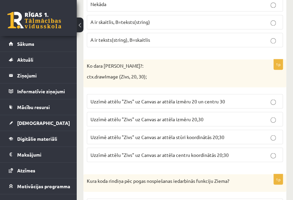
scroll to position [371, 0]
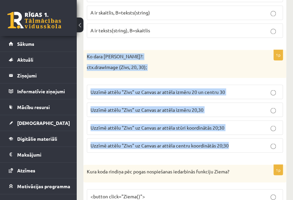
drag, startPoint x: 87, startPoint y: 55, endPoint x: 240, endPoint y: 139, distance: 175.2
click at [240, 139] on div "1p Ko dara koda rindiņa?: ctx.drawImage (Zivs, 20, 30); Uzzīmē attēlu "Zivs" uz…" at bounding box center [185, 104] width 203 height 108
click at [265, 124] on p "Uzzīmē attēlu "Zivs" uz Canvas ar attēla stūri koordinātās 20;30" at bounding box center [185, 127] width 189 height 7
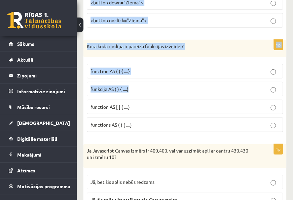
scroll to position [606, 0]
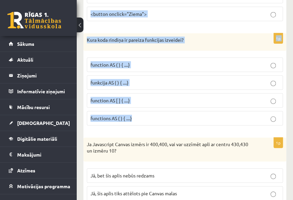
drag, startPoint x: 88, startPoint y: 35, endPoint x: 248, endPoint y: 119, distance: 181.0
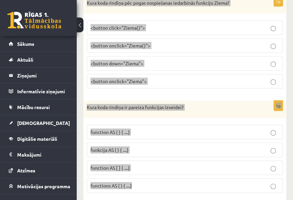
scroll to position [505, 0]
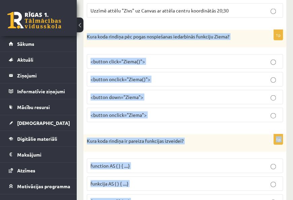
click at [213, 76] on p "<button onclick="Ziema()">" at bounding box center [185, 79] width 189 height 7
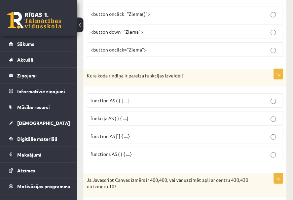
scroll to position [573, 0]
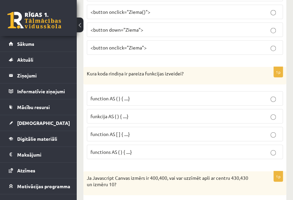
click at [156, 95] on p "function AS ( ) { ....}" at bounding box center [185, 98] width 189 height 7
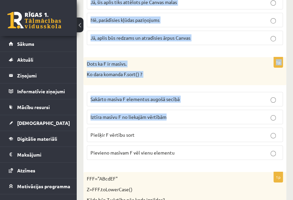
scroll to position [809, 0]
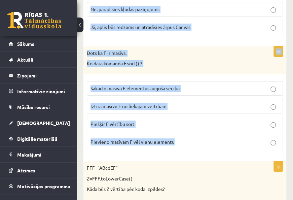
drag, startPoint x: 87, startPoint y: 39, endPoint x: 212, endPoint y: 130, distance: 154.6
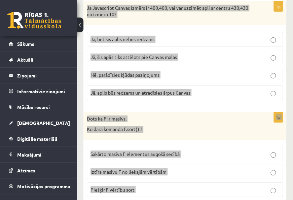
scroll to position [741, 0]
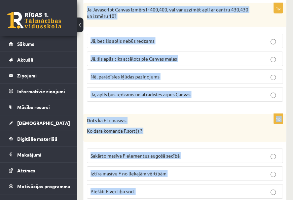
click at [164, 37] on p "Jā, bet šis aplis nebūs redzams" at bounding box center [185, 40] width 189 height 7
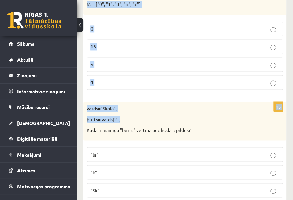
scroll to position [1179, 0]
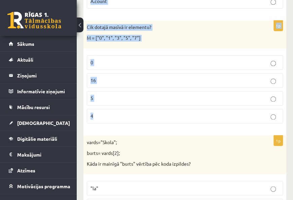
drag, startPoint x: 91, startPoint y: 62, endPoint x: 160, endPoint y: 113, distance: 85.8
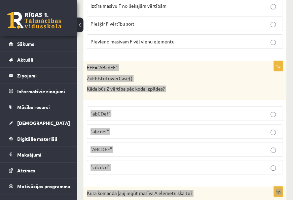
scroll to position [910, 0]
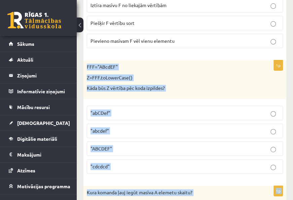
click at [240, 127] on p ""abcdef"" at bounding box center [185, 130] width 189 height 7
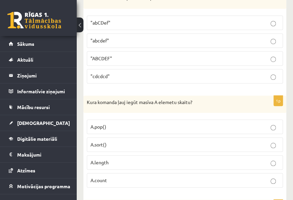
scroll to position [1011, 0]
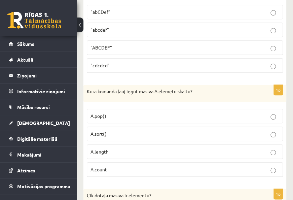
click at [247, 148] on p "A.length" at bounding box center [185, 151] width 189 height 7
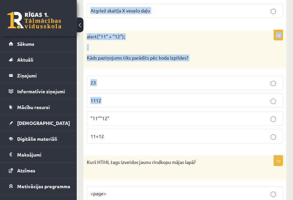
scroll to position [1684, 0]
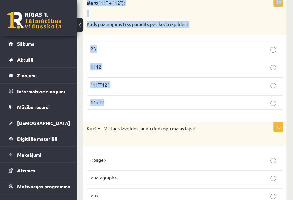
drag, startPoint x: 88, startPoint y: 22, endPoint x: 153, endPoint y: 84, distance: 90.5
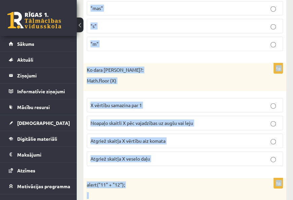
scroll to position [1516, 0]
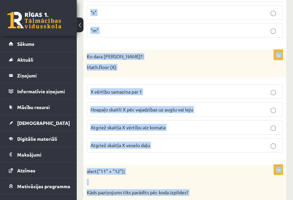
click at [240, 124] on p "Atgriež skaitļa X vērtību aiz komata" at bounding box center [185, 127] width 189 height 7
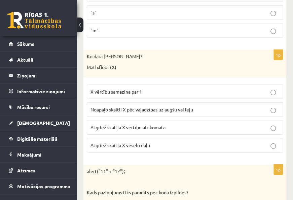
click at [243, 142] on p "Atgriež skaitļa X veselo daļu" at bounding box center [185, 145] width 189 height 7
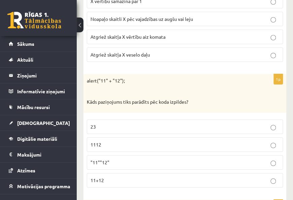
scroll to position [1617, 0]
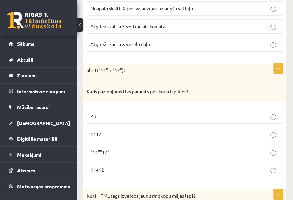
click at [215, 131] on p "1112" at bounding box center [185, 134] width 189 height 7
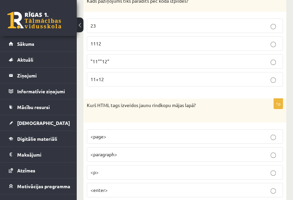
scroll to position [1718, 0]
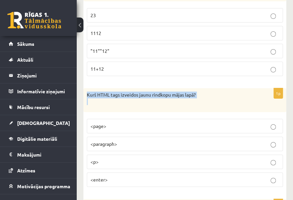
drag, startPoint x: 87, startPoint y: 83, endPoint x: 144, endPoint y: 92, distance: 57.7
click at [144, 92] on div "Kurš HTML tags izveidos jaunu rindkopu mājas lapā?" at bounding box center [185, 100] width 203 height 24
click at [86, 88] on div "Kurš HTML tags izveidos jaunu rindkopu mājas lapā?" at bounding box center [185, 100] width 203 height 24
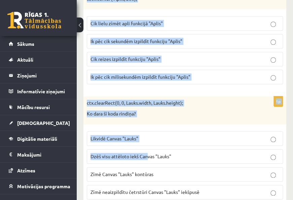
scroll to position [1954, 0]
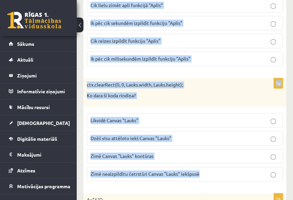
drag, startPoint x: 85, startPoint y: 78, endPoint x: 203, endPoint y: 159, distance: 143.1
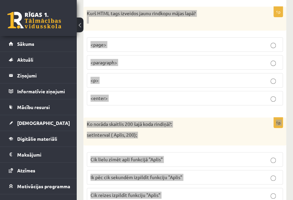
scroll to position [1785, 0]
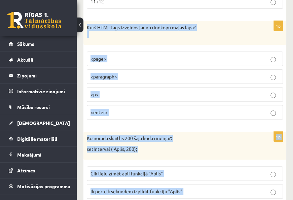
click at [197, 87] on label "<p>" at bounding box center [185, 94] width 196 height 14
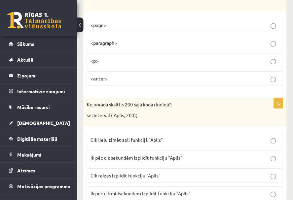
scroll to position [1853, 0]
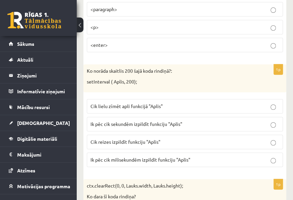
click at [241, 156] on p "Ik pēc cik milisekundēm izpildīt funkciju "Aplis"" at bounding box center [185, 159] width 189 height 7
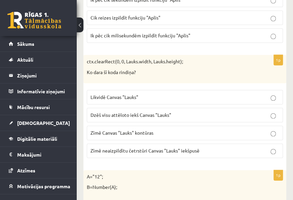
scroll to position [1988, 0]
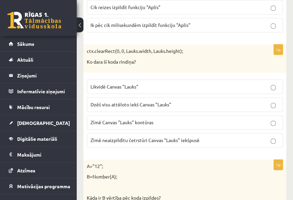
click at [231, 101] on p "Dzēš visu attēloto iekš Canvas "Lauks"" at bounding box center [185, 104] width 189 height 7
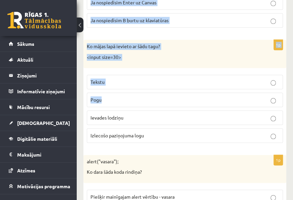
scroll to position [2830, 0]
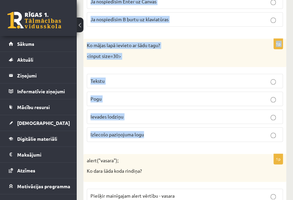
drag, startPoint x: 86, startPoint y: 51, endPoint x: 148, endPoint y: 110, distance: 85.8
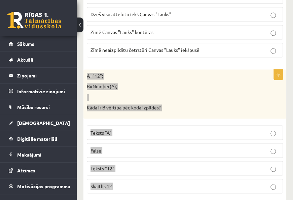
scroll to position [2089, 0]
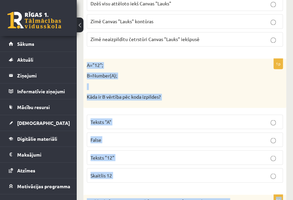
click at [192, 172] on p "Skaitlis 12" at bounding box center [185, 175] width 189 height 7
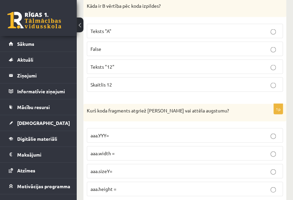
scroll to position [2190, 0]
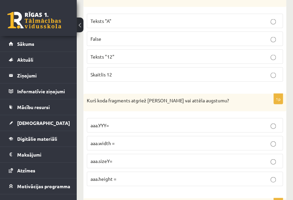
click at [174, 171] on label "aaa.height =" at bounding box center [185, 178] width 196 height 14
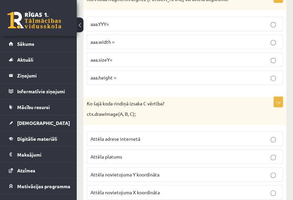
scroll to position [2324, 0]
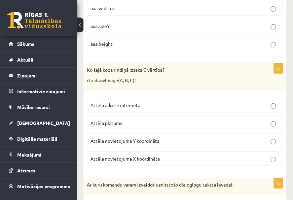
click at [171, 137] on p "Attēla novietojuma Y koordināta" at bounding box center [185, 140] width 189 height 7
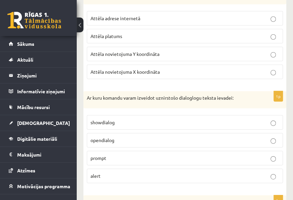
scroll to position [2426, 0]
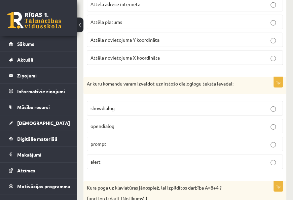
click at [260, 137] on label "prompt" at bounding box center [185, 144] width 196 height 14
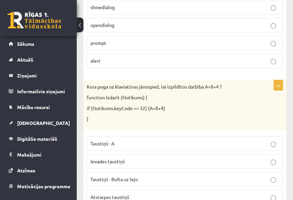
scroll to position [2560, 0]
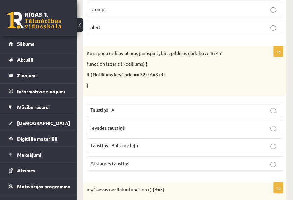
click at [169, 160] on p "Atstarpes taustiņš" at bounding box center [185, 163] width 189 height 7
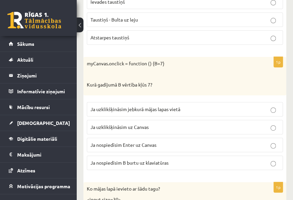
scroll to position [2695, 0]
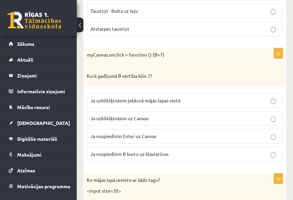
click at [146, 115] on span "Ja uzklikšķināsim uz Canvas" at bounding box center [120, 118] width 58 height 6
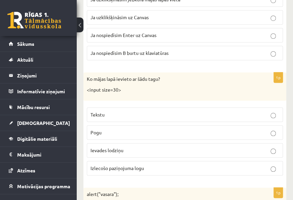
scroll to position [2830, 0]
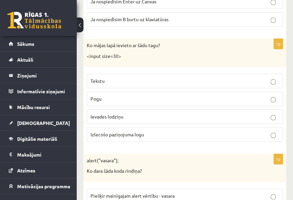
click at [270, 113] on p "Ievades lodziņu" at bounding box center [185, 116] width 189 height 7
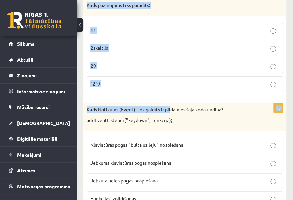
scroll to position [3469, 0]
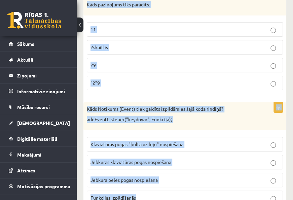
drag, startPoint x: 88, startPoint y: 39, endPoint x: 183, endPoint y: 176, distance: 167.2
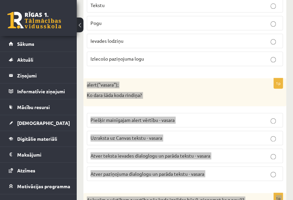
scroll to position [2930, 0]
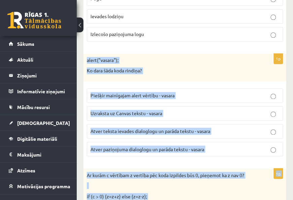
click at [224, 128] on p "Atver teksta ievades dialoglogu un parāda tekstu - vasara" at bounding box center [185, 131] width 189 height 7
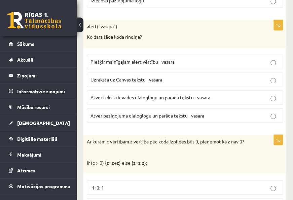
scroll to position [2998, 0]
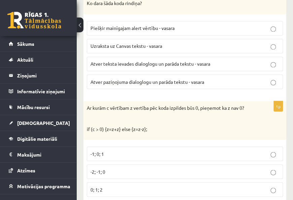
click at [183, 168] on p "-2; -1; 0" at bounding box center [185, 171] width 189 height 7
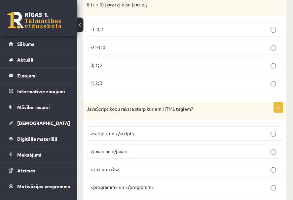
scroll to position [3132, 0]
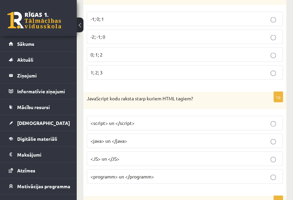
click at [217, 120] on p "<script> un </script>" at bounding box center [185, 123] width 189 height 7
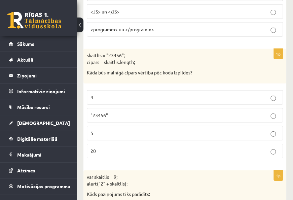
scroll to position [3301, 0]
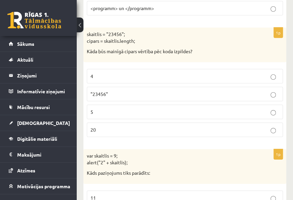
click at [214, 108] on p "5" at bounding box center [185, 111] width 189 height 7
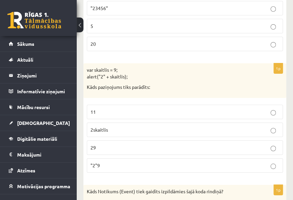
scroll to position [3402, 0]
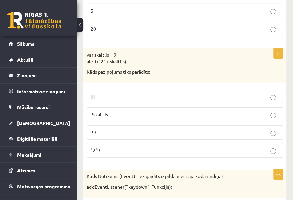
click at [214, 129] on p "29" at bounding box center [185, 132] width 189 height 7
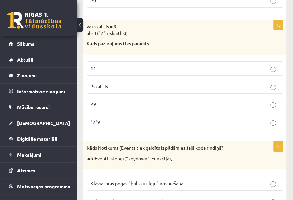
scroll to position [3469, 0]
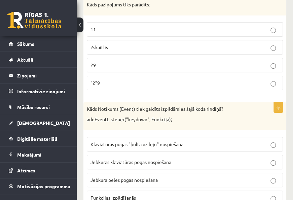
click at [261, 155] on label "Jebkuras klaviatūras pogas nospiešana" at bounding box center [185, 162] width 196 height 14
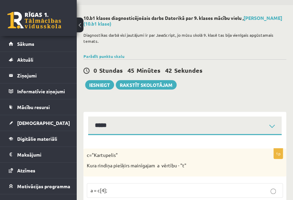
scroll to position [0, 0]
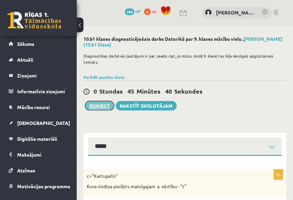
click at [97, 103] on button "Iesniegt" at bounding box center [99, 105] width 29 height 9
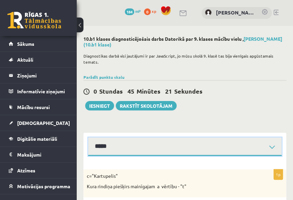
click at [271, 149] on select "**********" at bounding box center [185, 146] width 194 height 19
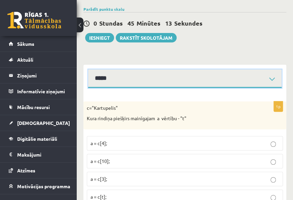
scroll to position [67, 0]
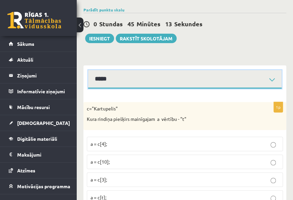
click at [247, 73] on select "**********" at bounding box center [185, 79] width 194 height 19
click at [88, 70] on select "**********" at bounding box center [185, 79] width 194 height 19
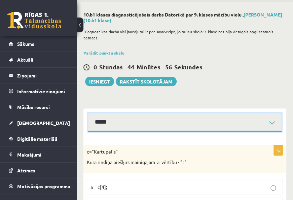
scroll to position [34, 0]
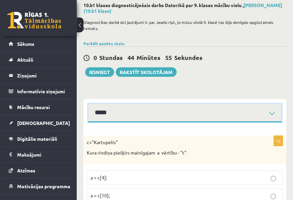
click at [208, 108] on select "**********" at bounding box center [185, 113] width 194 height 19
select select "**********"
click at [88, 104] on select "**********" at bounding box center [185, 113] width 194 height 19
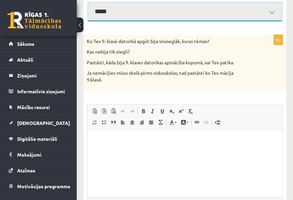
scroll to position [168, 0]
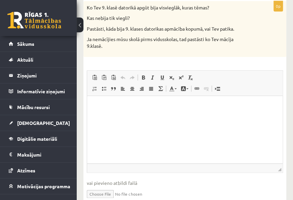
click at [189, 116] on html at bounding box center [185, 106] width 196 height 21
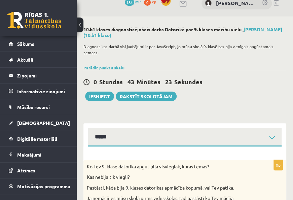
scroll to position [0, 0]
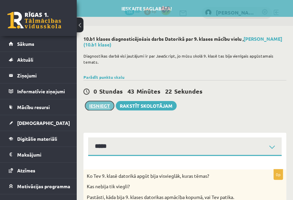
click at [103, 105] on button "Iesniegt" at bounding box center [99, 105] width 29 height 9
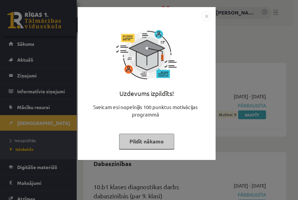
click at [159, 139] on button "Pildīt nākamo" at bounding box center [146, 141] width 55 height 15
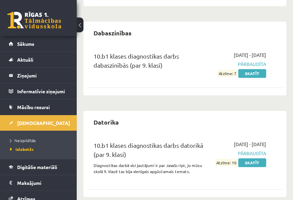
scroll to position [151, 0]
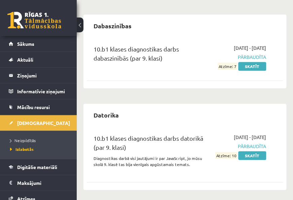
click at [246, 196] on div "[DEMOGRAPHIC_DATA] Angļu valoda 10.b1 klases diagnostikas darbs angļu valodā (p…" at bounding box center [185, 44] width 217 height 312
click at [34, 123] on span "[DEMOGRAPHIC_DATA]" at bounding box center [43, 123] width 53 height 6
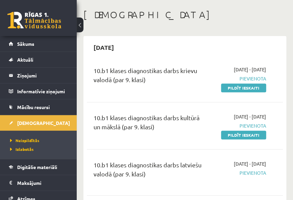
scroll to position [17, 0]
